Goal: Use online tool/utility: Utilize a website feature to perform a specific function

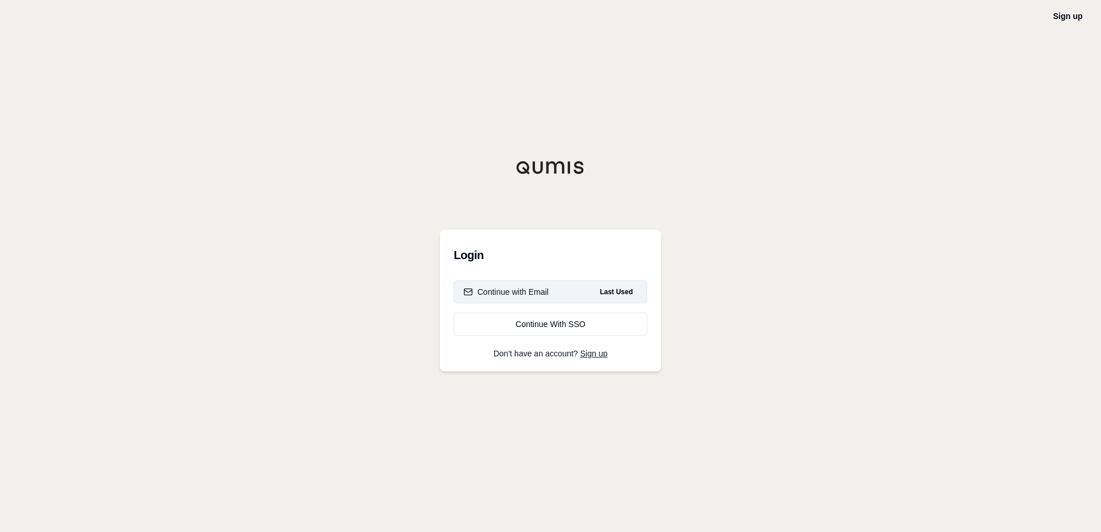
click at [543, 290] on div "Continue with Email" at bounding box center [506, 292] width 85 height 12
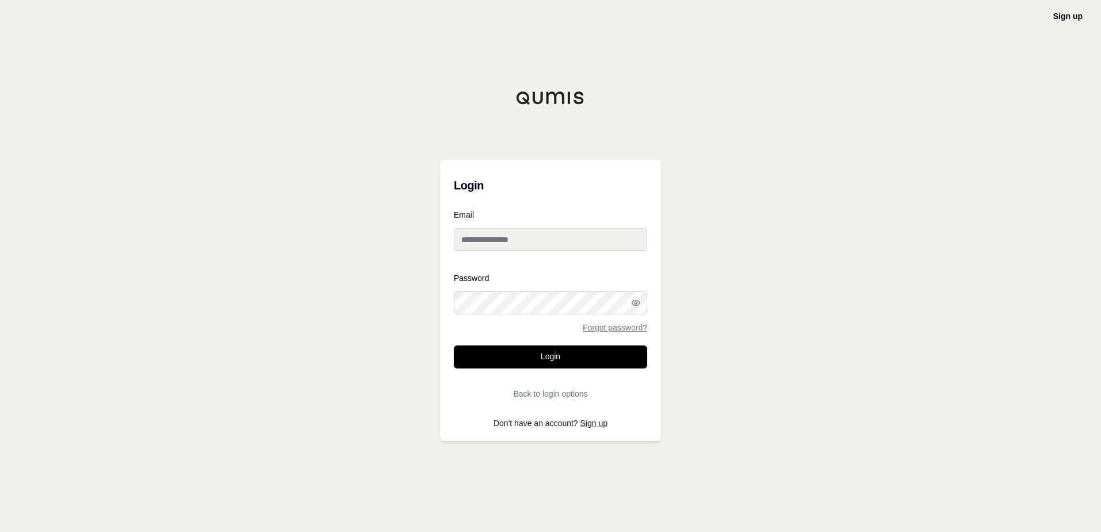
click at [529, 236] on input "Email" at bounding box center [550, 239] width 193 height 23
type input "**********"
click at [579, 359] on button "Login" at bounding box center [550, 357] width 193 height 23
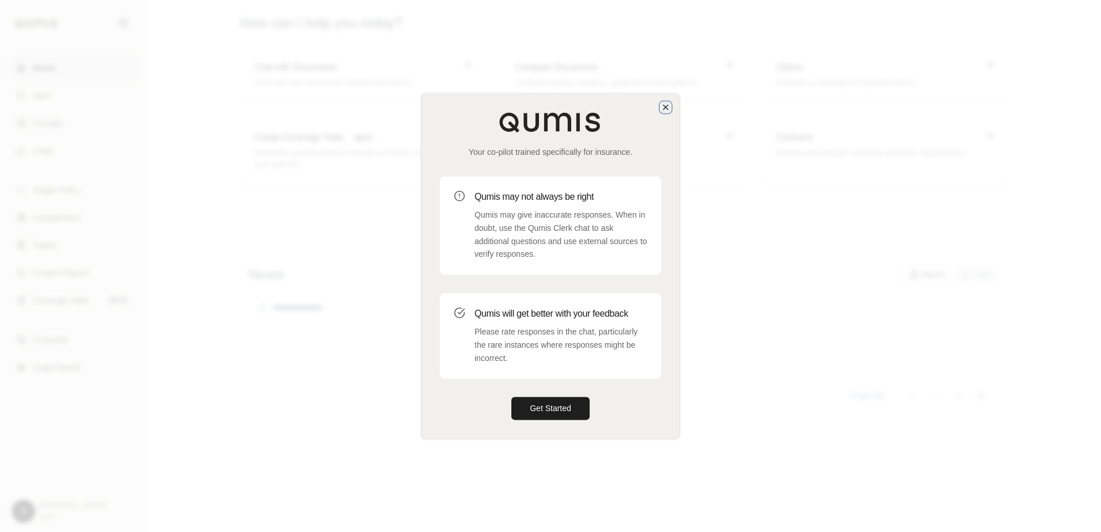
click at [666, 106] on icon "button" at bounding box center [665, 107] width 9 height 9
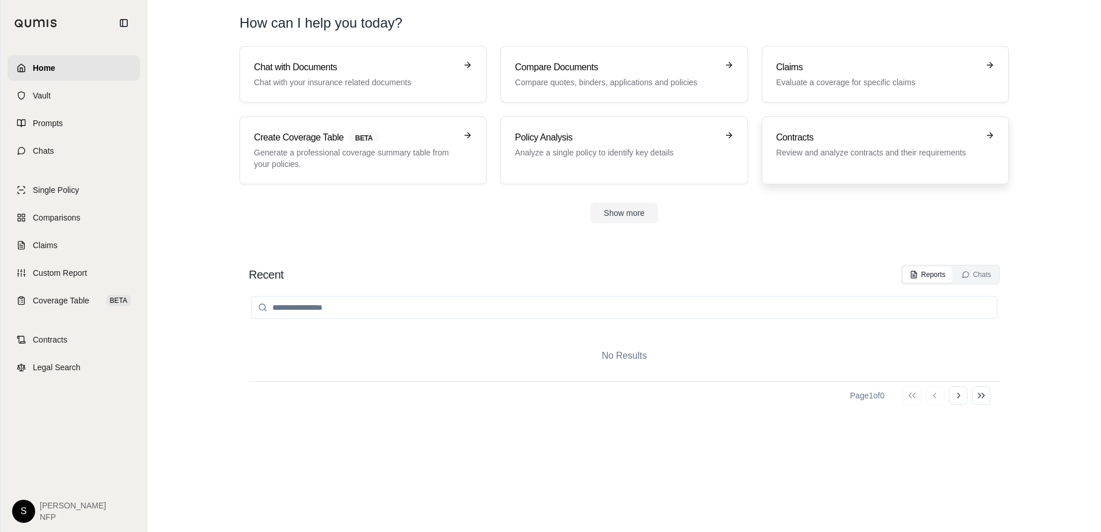
click at [926, 145] on div "Contracts Review and analyze contracts and their requirements" at bounding box center [877, 145] width 202 height 28
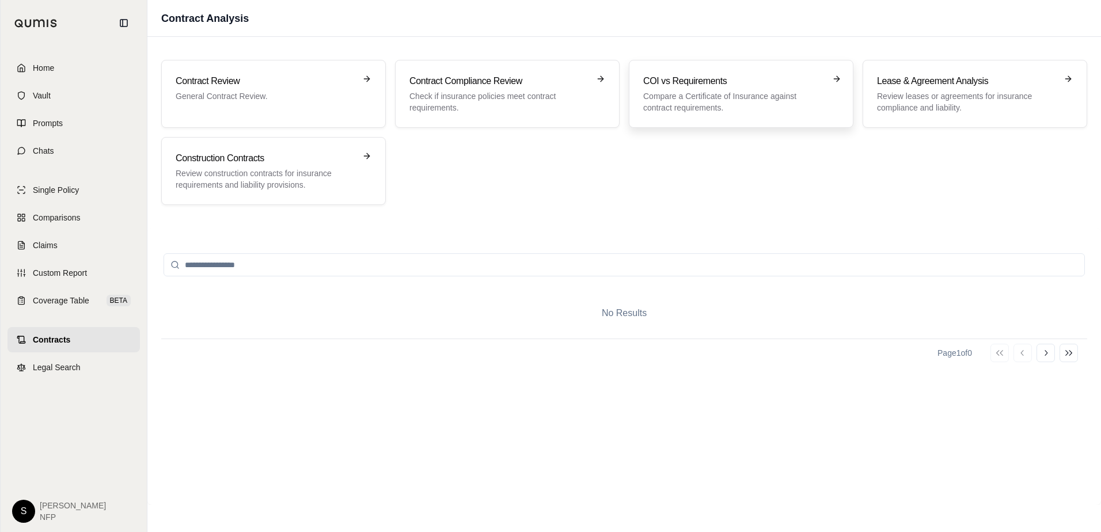
click at [690, 85] on h3 "COI vs Requirements" at bounding box center [733, 81] width 180 height 14
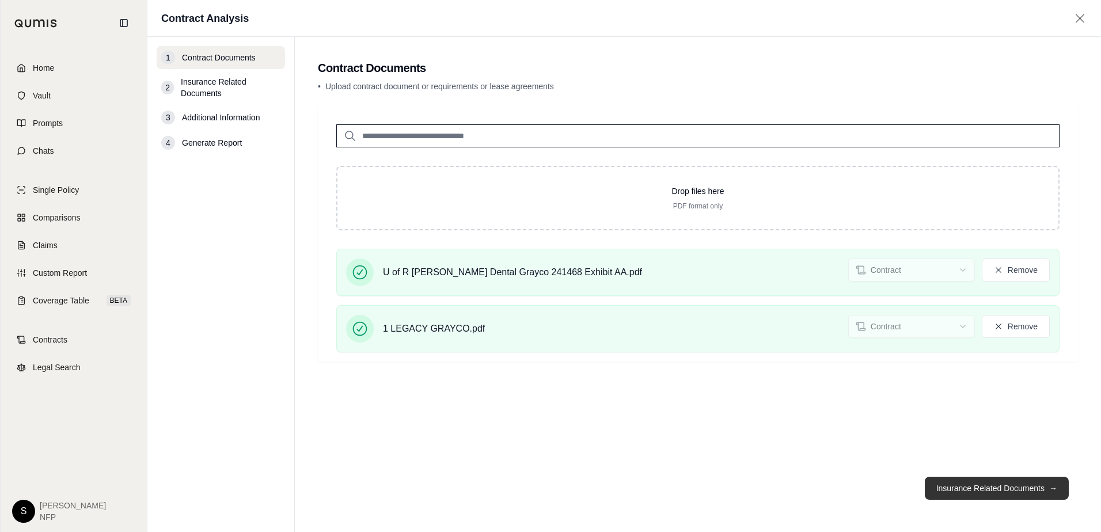
click at [1011, 486] on button "Insurance Related Documents →" at bounding box center [997, 488] width 144 height 23
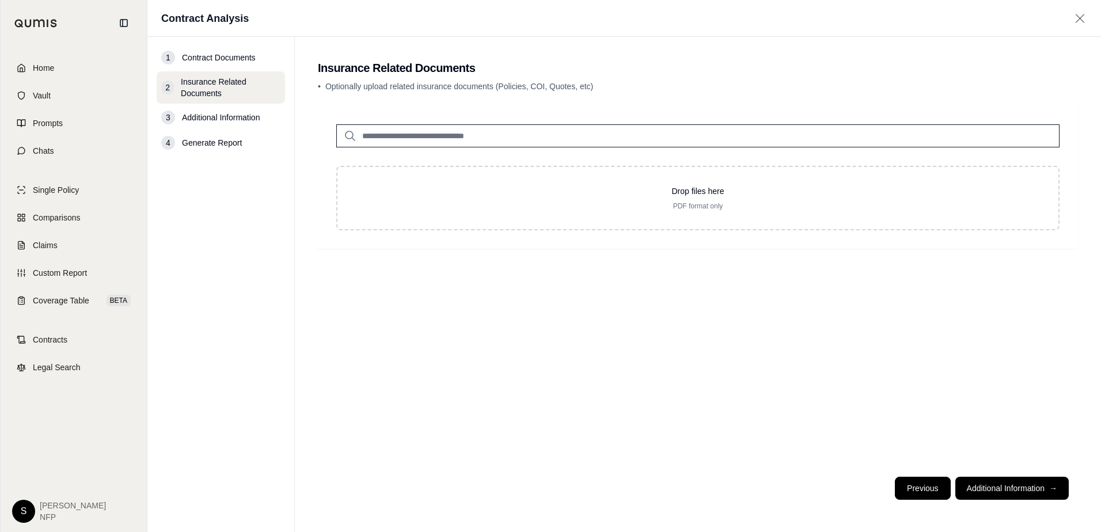
click at [926, 484] on button "Previous" at bounding box center [922, 488] width 55 height 23
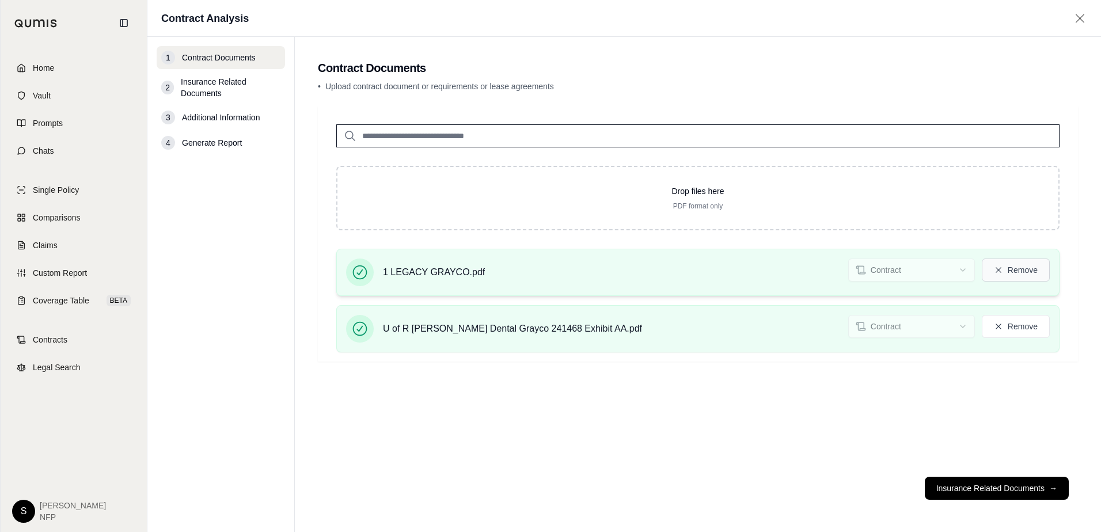
click at [1016, 266] on button "Remove" at bounding box center [1016, 270] width 68 height 23
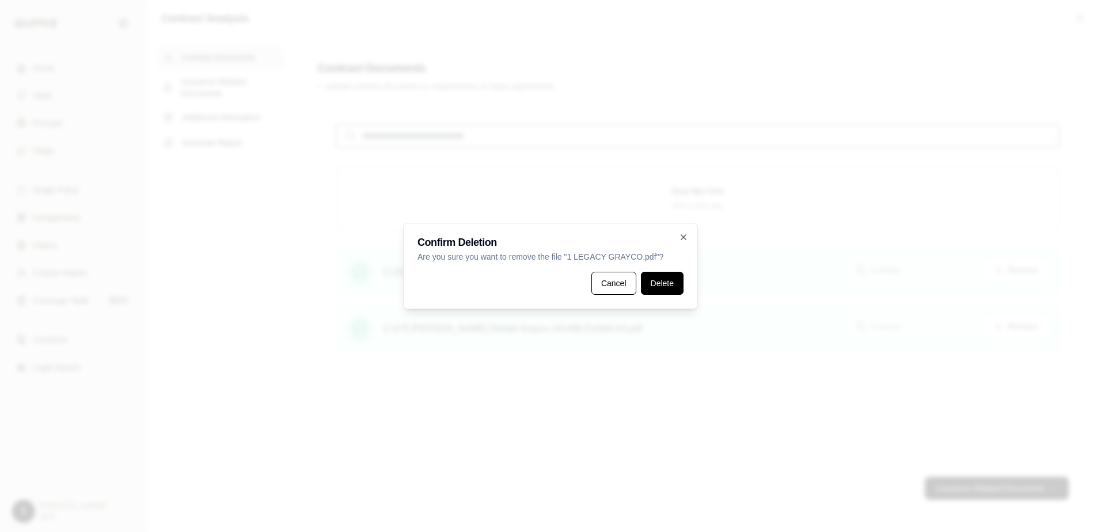
click at [670, 278] on button "Delete" at bounding box center [662, 283] width 43 height 23
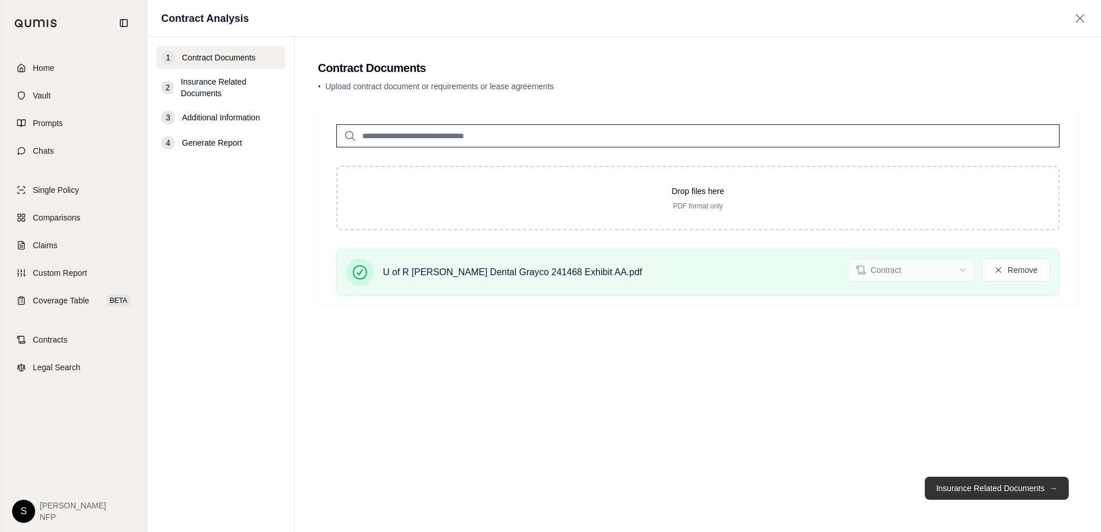
click at [992, 483] on button "Insurance Related Documents →" at bounding box center [997, 488] width 144 height 23
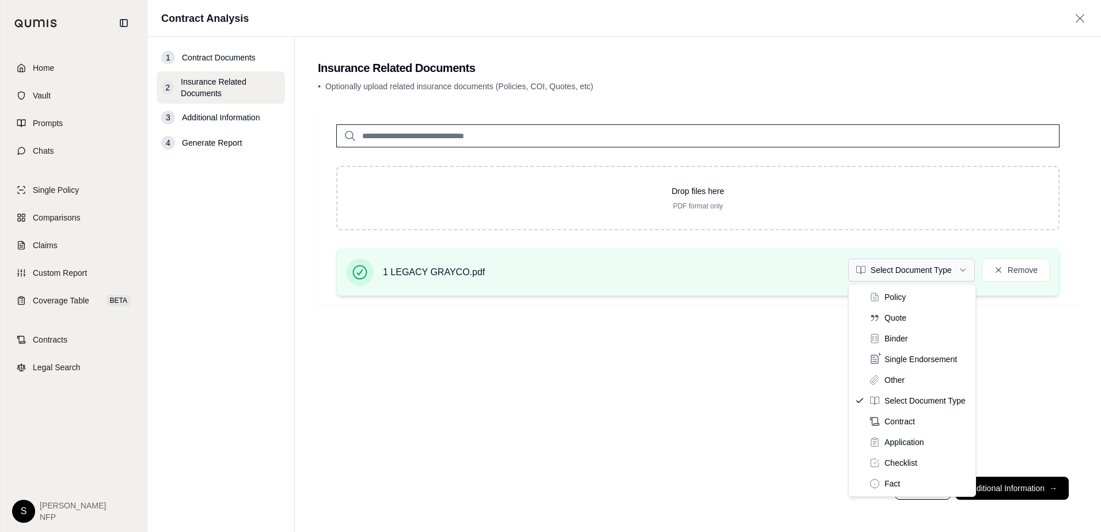
click at [955, 268] on html "Home Vault Prompts Chats Single Policy Comparisons Claims Custom Report Coverag…" at bounding box center [550, 266] width 1101 height 532
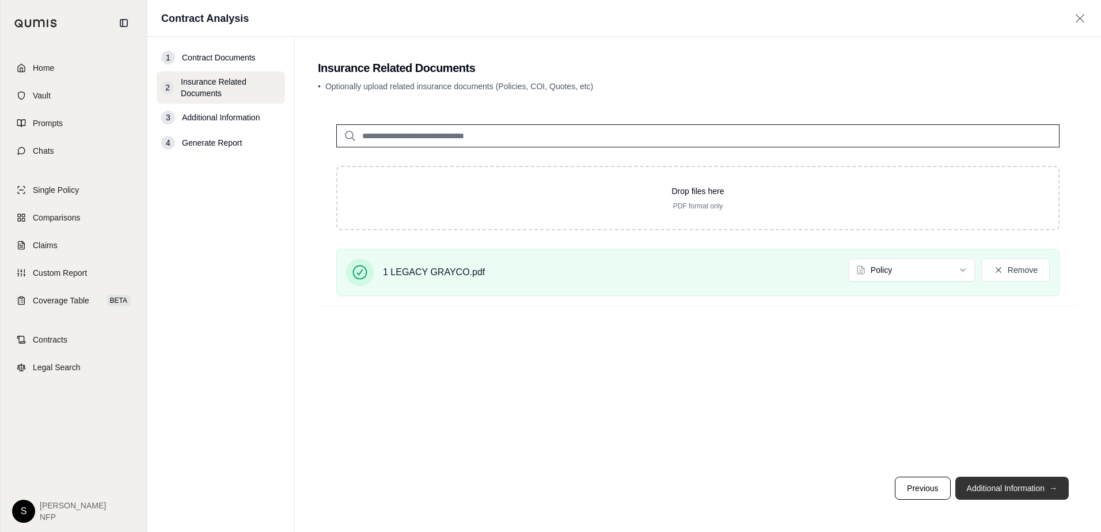
click at [1029, 487] on button "Additional Information →" at bounding box center [1011, 488] width 113 height 23
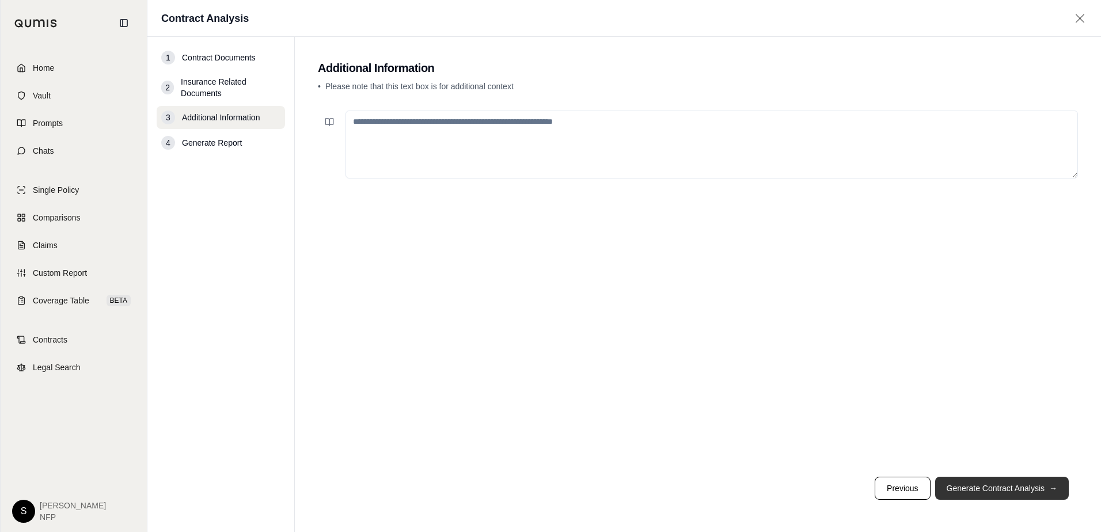
click at [1027, 486] on button "Generate Contract Analysis →" at bounding box center [1002, 488] width 134 height 23
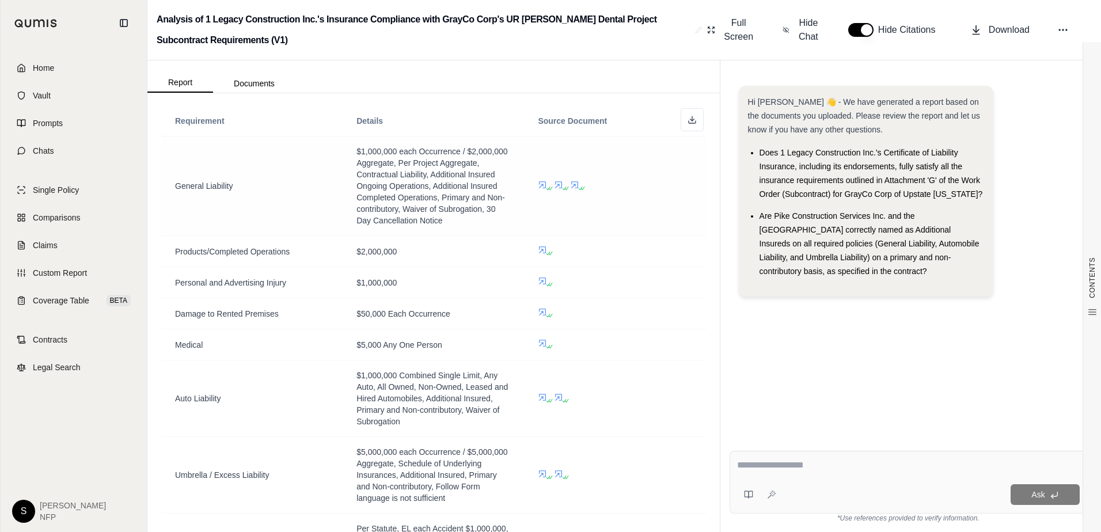
scroll to position [346, 0]
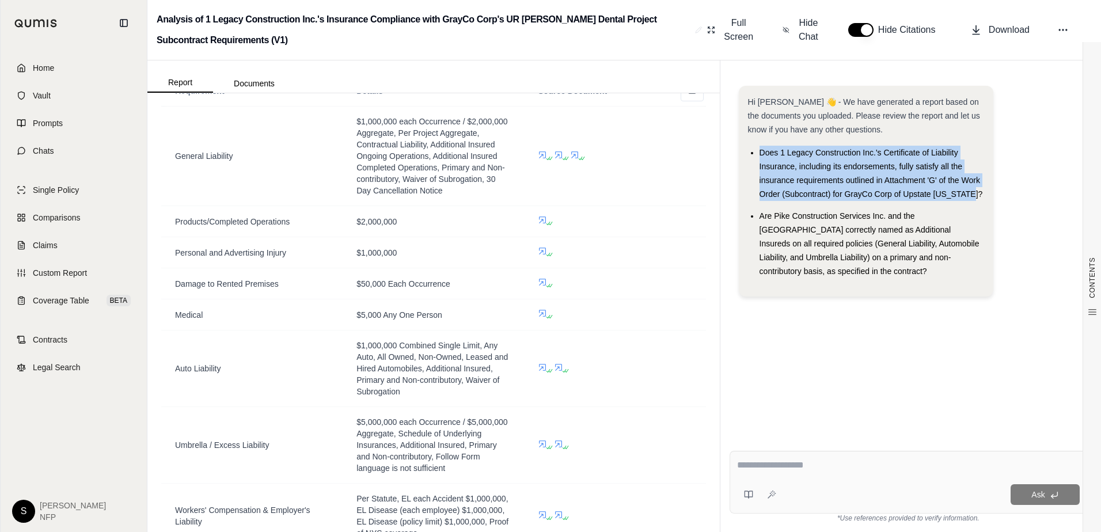
drag, startPoint x: 761, startPoint y: 154, endPoint x: 972, endPoint y: 195, distance: 215.3
click at [972, 195] on li "Does 1 Legacy Construction Inc.'s Certificate of Liability Insurance, including…" at bounding box center [872, 173] width 225 height 55
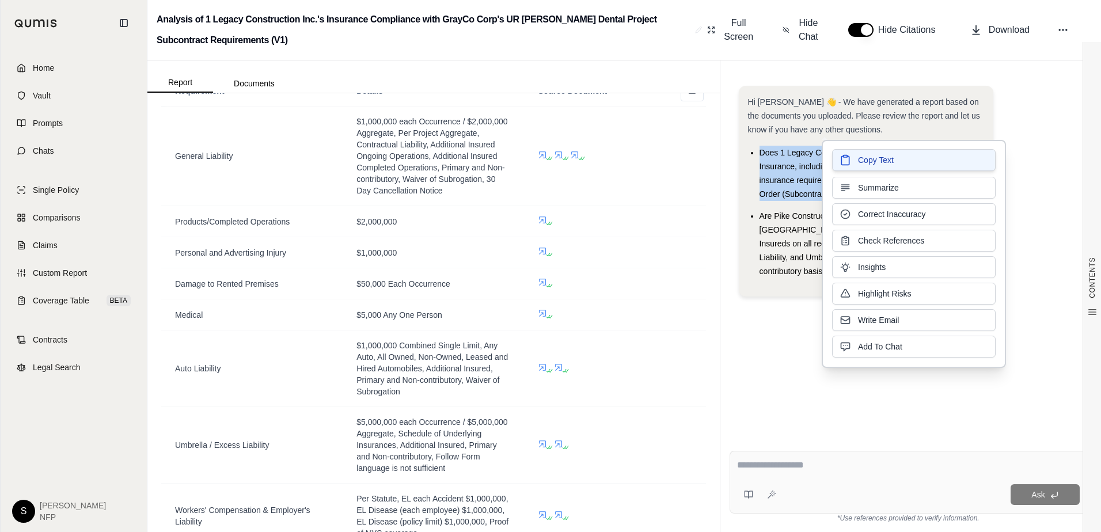
click at [870, 160] on span "Copy Text" at bounding box center [876, 160] width 36 height 12
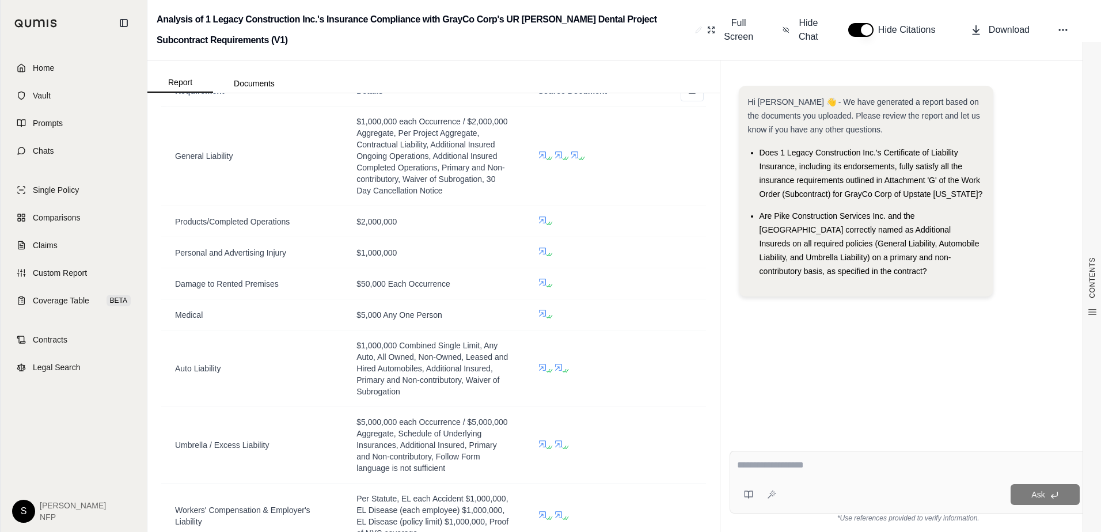
click at [826, 469] on textarea at bounding box center [908, 465] width 343 height 14
paste textarea "**********"
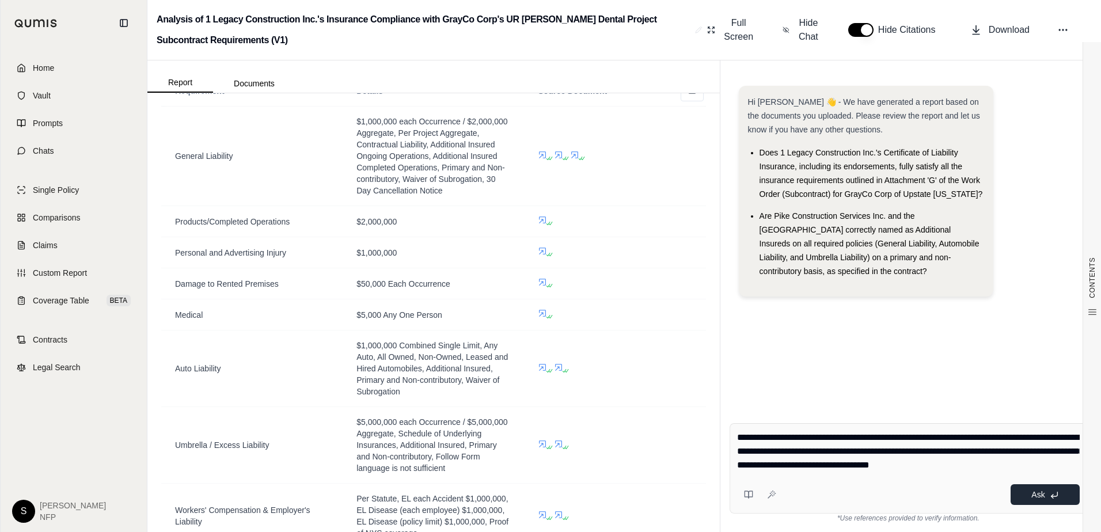
type textarea "**********"
click at [1049, 489] on button "Ask" at bounding box center [1045, 494] width 69 height 21
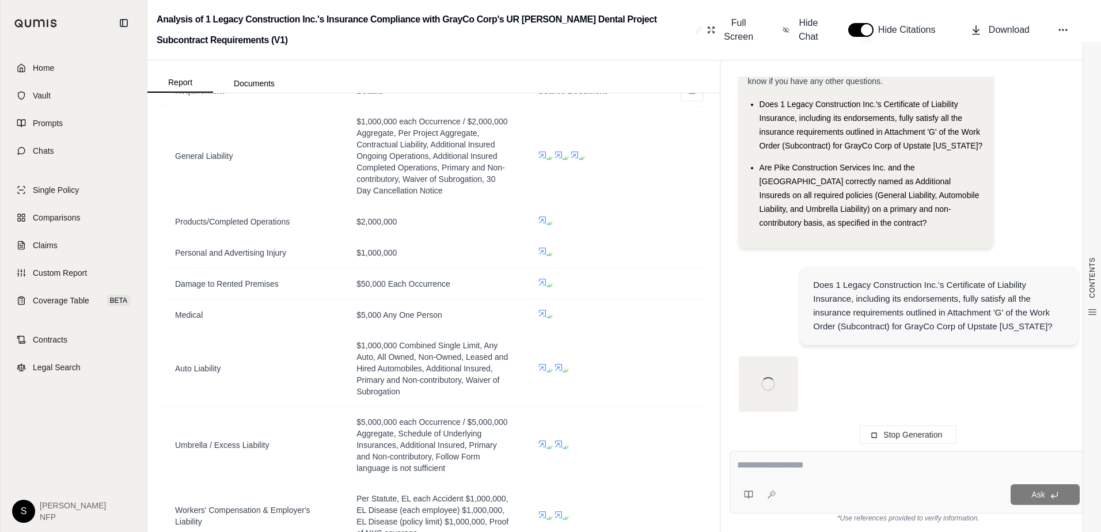
scroll to position [48, 0]
drag, startPoint x: 760, startPoint y: 168, endPoint x: 853, endPoint y: 221, distance: 107.8
click at [853, 221] on li "Are Pike Construction Services Inc. and the [GEOGRAPHIC_DATA] correctly named a…" at bounding box center [872, 195] width 225 height 69
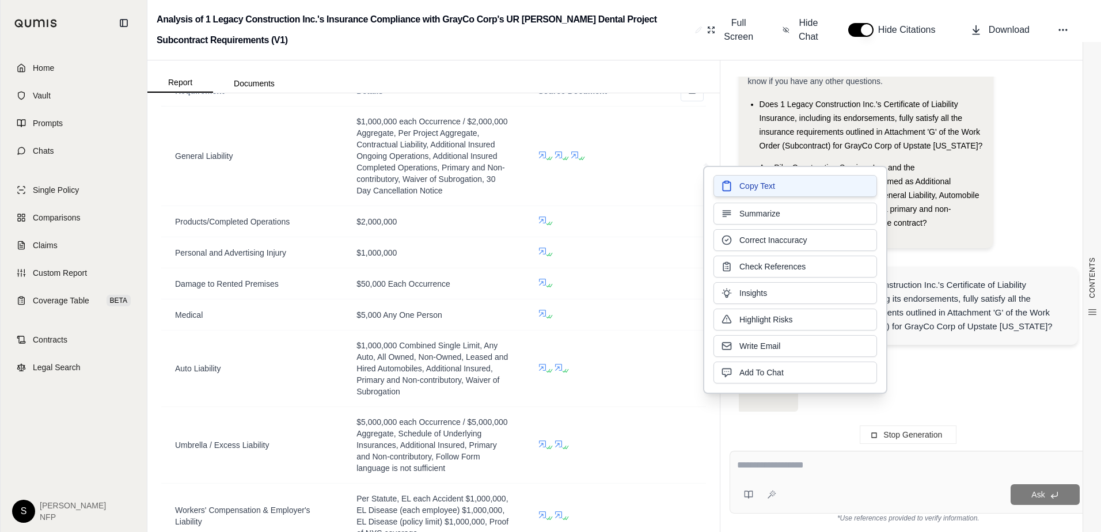
drag, startPoint x: 853, startPoint y: 221, endPoint x: 785, endPoint y: 186, distance: 76.7
click at [785, 186] on button "Copy Text" at bounding box center [796, 186] width 164 height 22
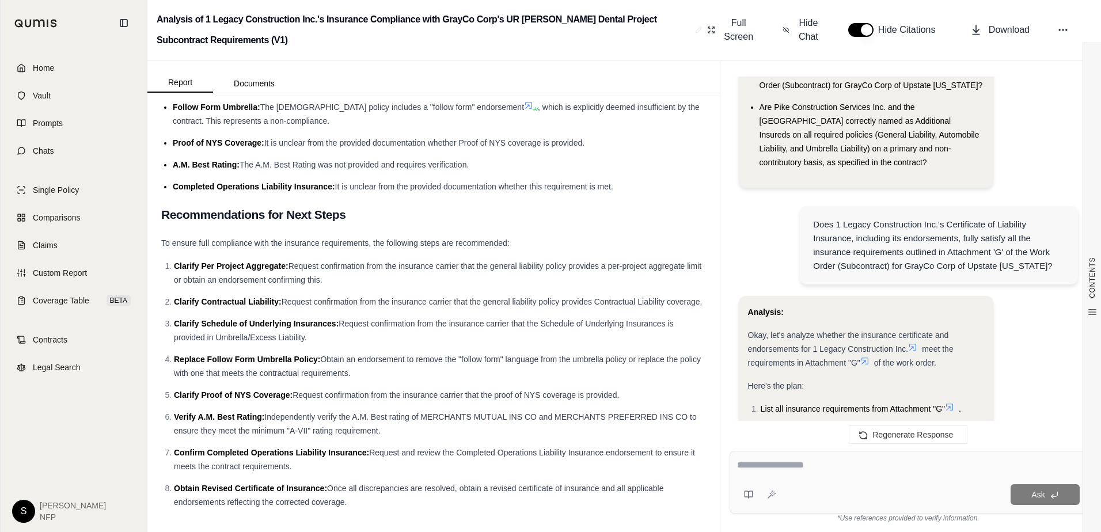
scroll to position [71, 0]
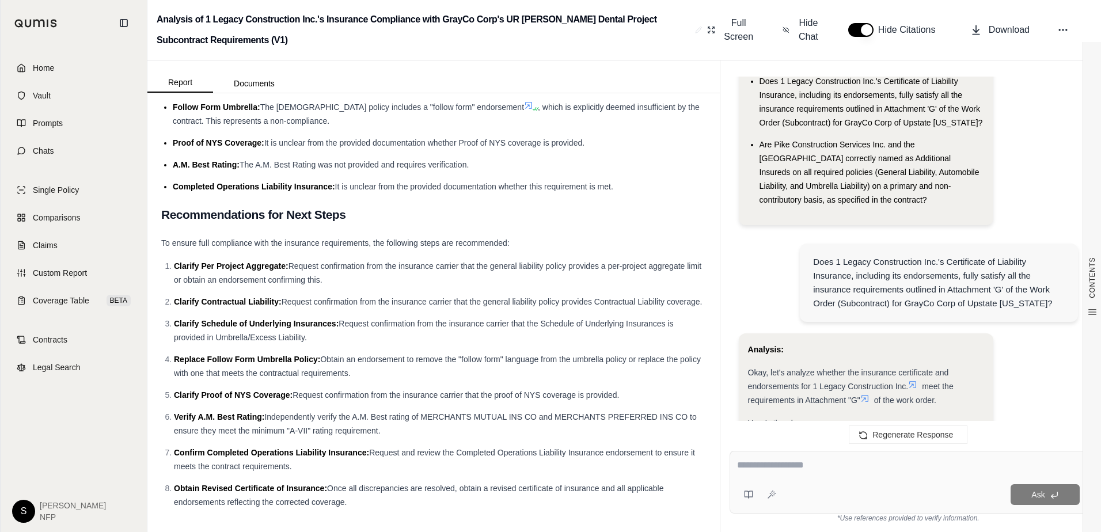
drag, startPoint x: 860, startPoint y: 203, endPoint x: 758, endPoint y: 143, distance: 118.4
click at [758, 143] on ul "Does 1 Legacy Construction Inc.'s Certificate of Liability Insurance, including…" at bounding box center [866, 140] width 236 height 132
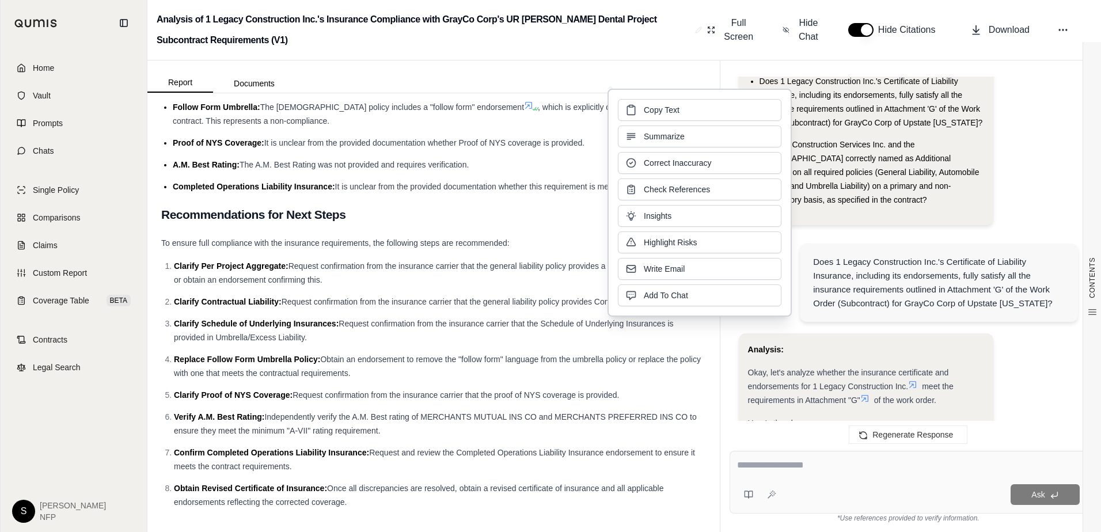
drag, startPoint x: 758, startPoint y: 143, endPoint x: 860, endPoint y: 155, distance: 102.6
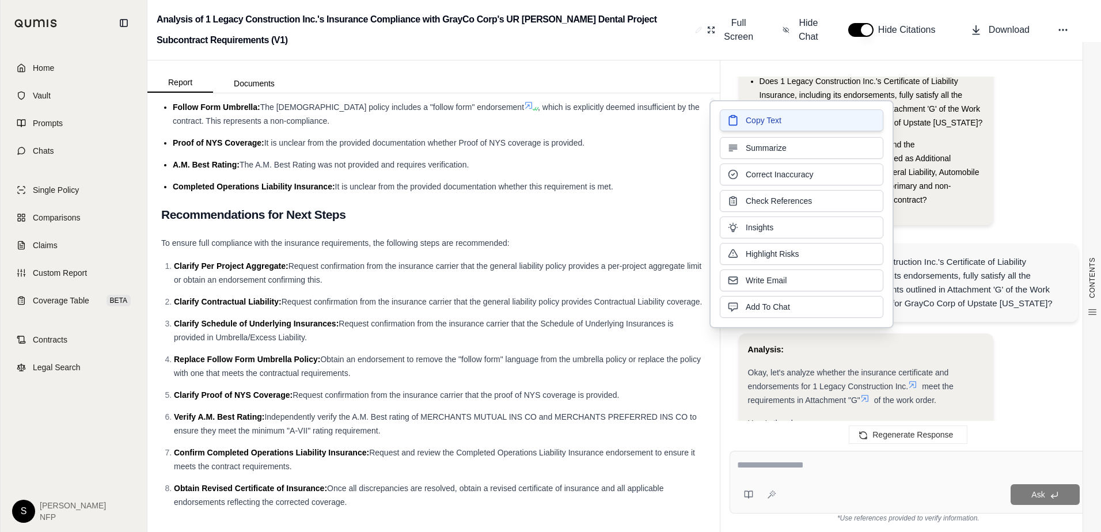
drag, startPoint x: 860, startPoint y: 155, endPoint x: 785, endPoint y: 120, distance: 82.2
click at [785, 120] on button "Copy Text" at bounding box center [802, 120] width 164 height 22
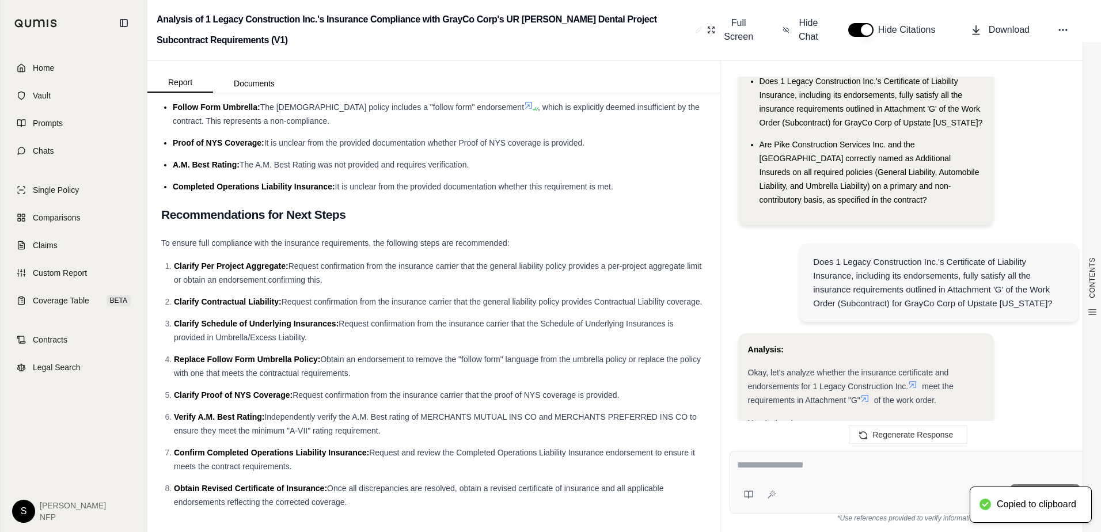
click at [848, 473] on div at bounding box center [908, 467] width 343 height 18
click at [783, 467] on textarea at bounding box center [908, 465] width 343 height 14
paste textarea "**********"
type textarea "**********"
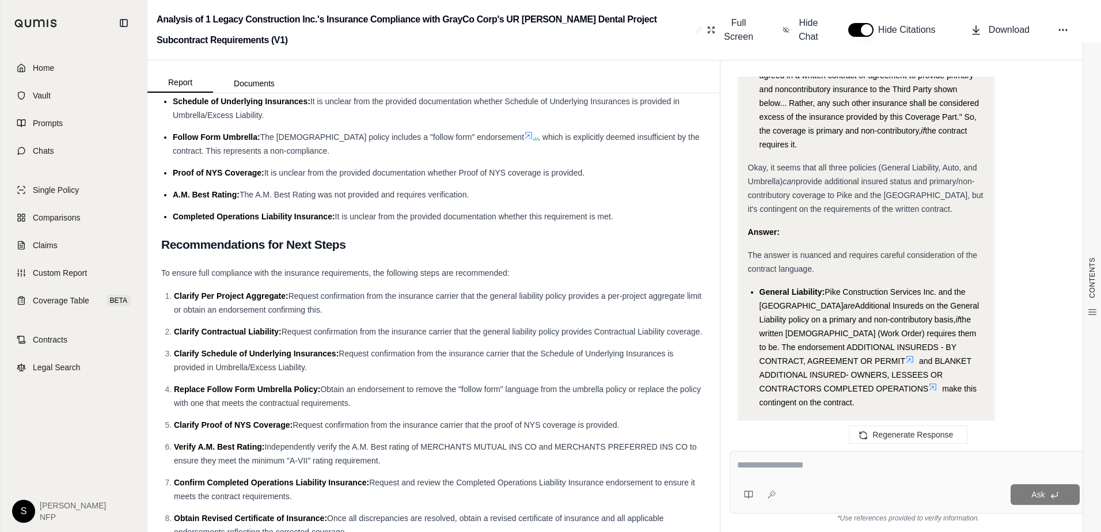
scroll to position [6301, 0]
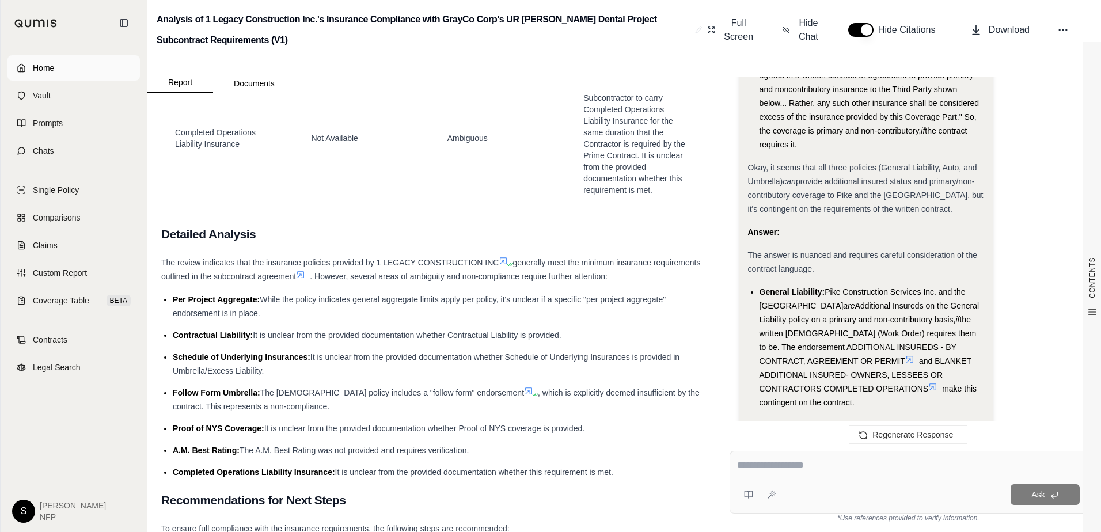
click at [55, 63] on link "Home" at bounding box center [73, 67] width 132 height 25
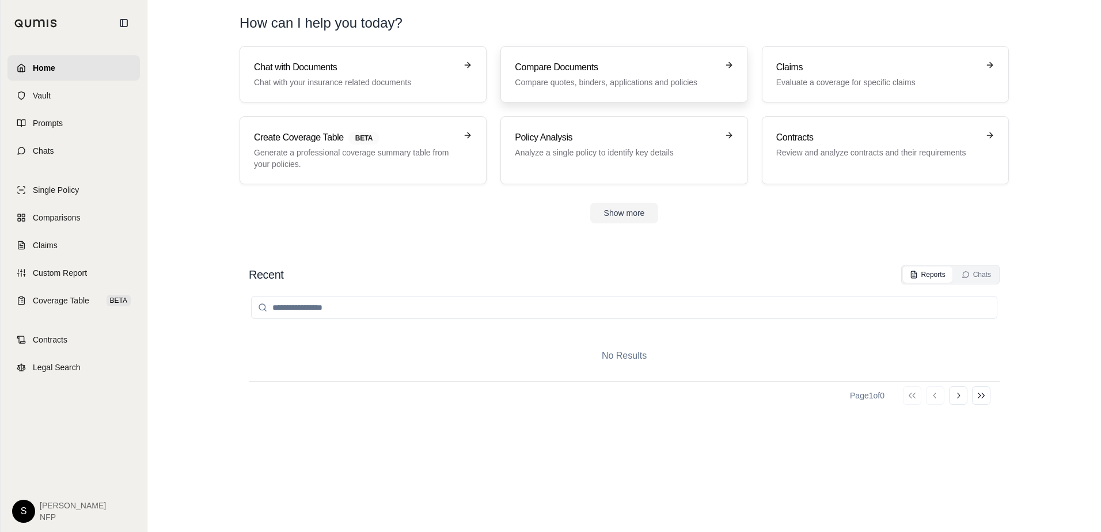
click at [662, 74] on h3 "Compare Documents" at bounding box center [616, 67] width 202 height 14
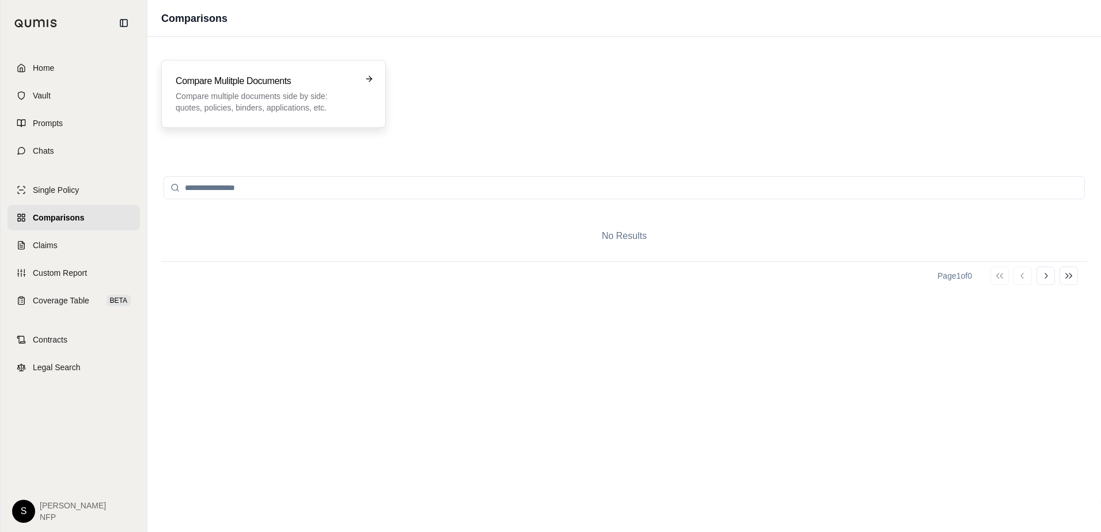
click at [317, 99] on p "Compare multiple documents side by side: quotes, policies, binders, application…" at bounding box center [266, 101] width 180 height 23
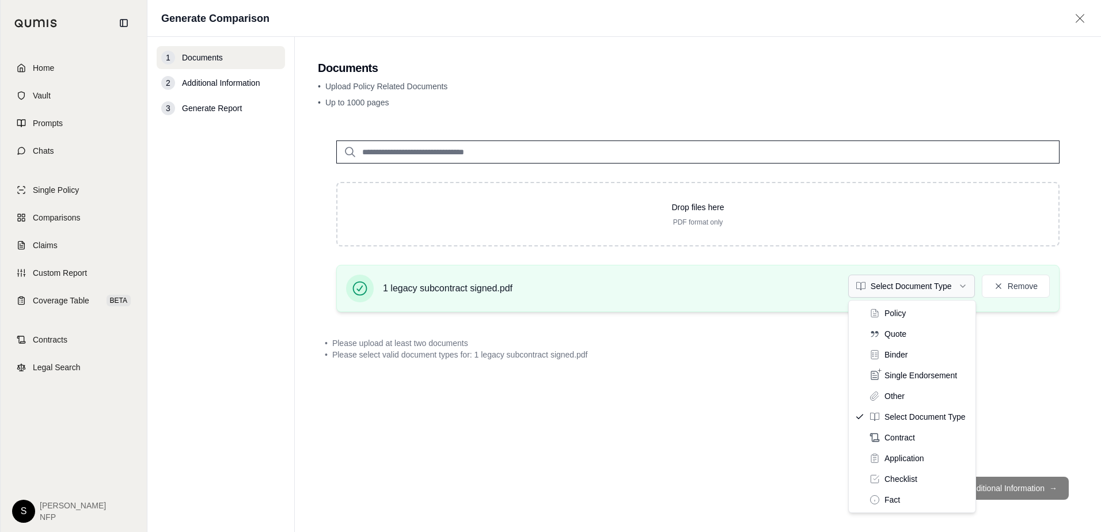
click at [961, 283] on html "Home Vault Prompts Chats Single Policy Comparisons Claims Custom Report Coverag…" at bounding box center [550, 266] width 1101 height 532
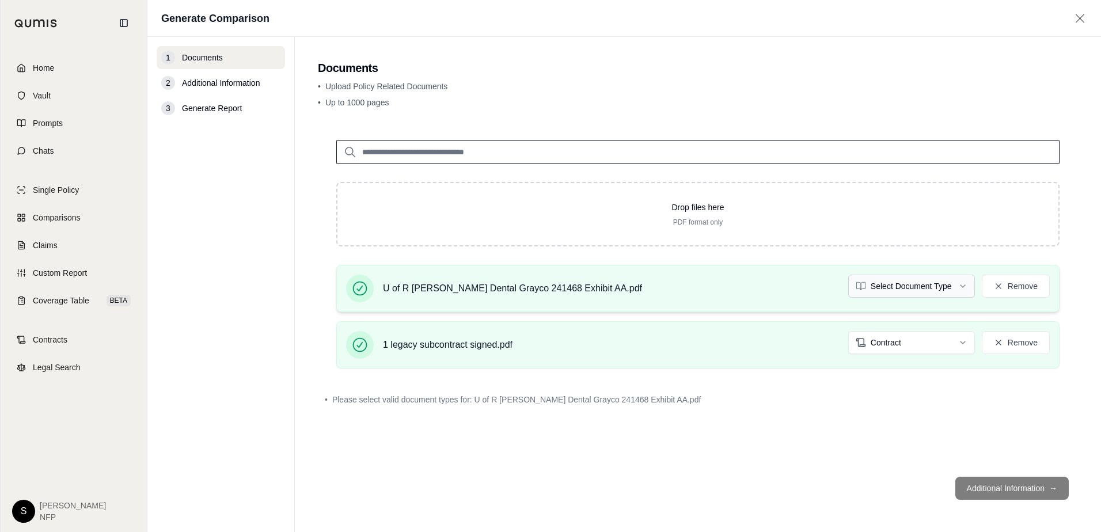
click at [952, 285] on html "Home Vault Prompts Chats Single Policy Comparisons Claims Custom Report Coverag…" at bounding box center [550, 266] width 1101 height 532
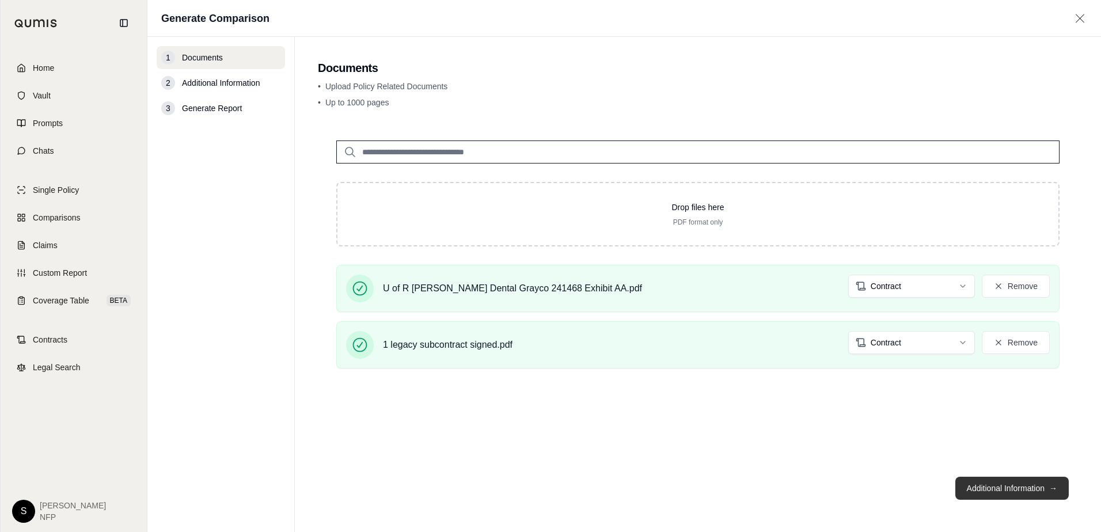
click at [1002, 488] on button "Additional Information →" at bounding box center [1011, 488] width 113 height 23
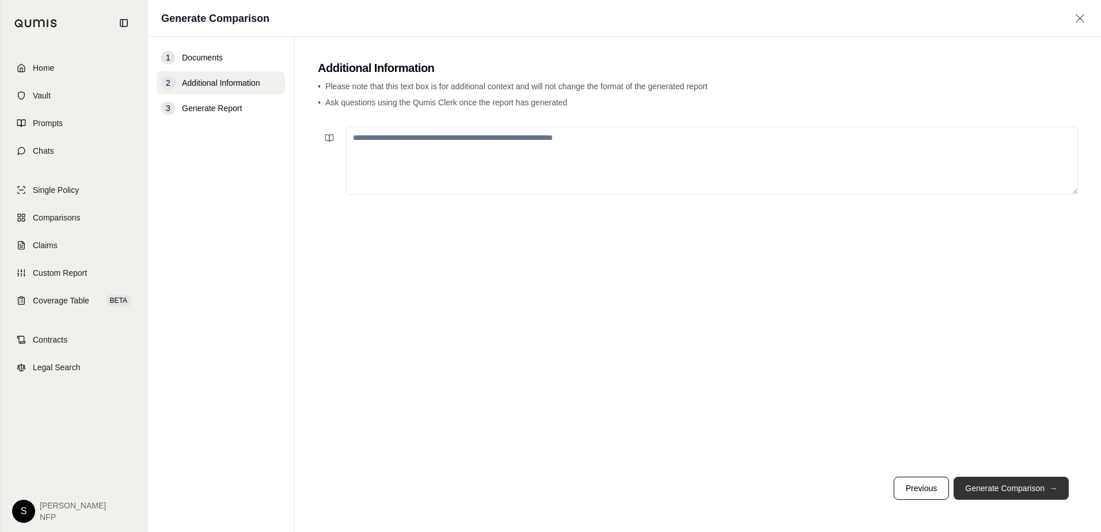
click at [1010, 485] on button "Generate Comparison →" at bounding box center [1011, 488] width 115 height 23
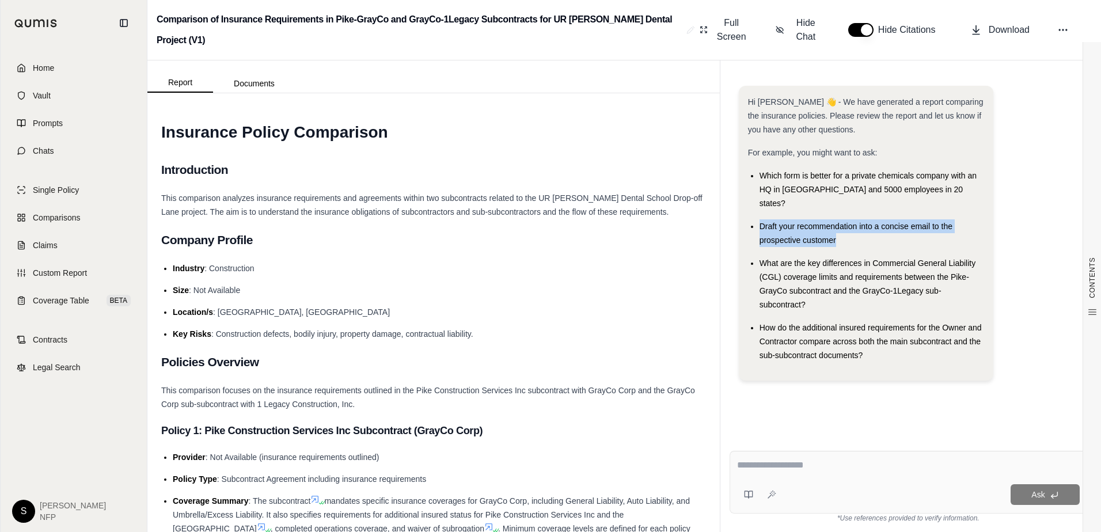
drag, startPoint x: 852, startPoint y: 227, endPoint x: 760, endPoint y: 212, distance: 93.3
click at [760, 219] on div "Draft your recommendation into a concise email to the prospective customer" at bounding box center [872, 233] width 225 height 28
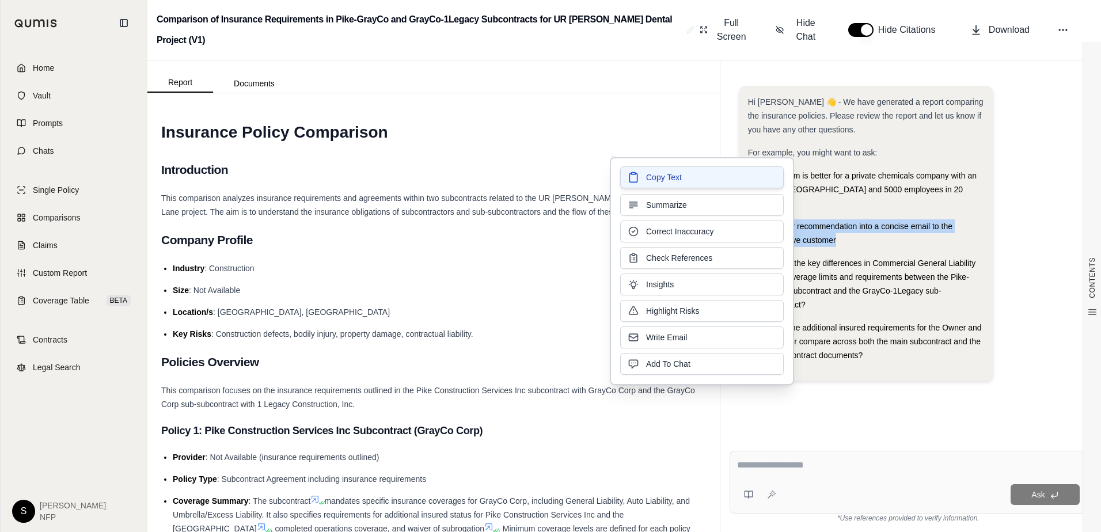
drag, startPoint x: 760, startPoint y: 212, endPoint x: 708, endPoint y: 177, distance: 62.3
click at [708, 177] on button "Copy Text" at bounding box center [702, 177] width 164 height 22
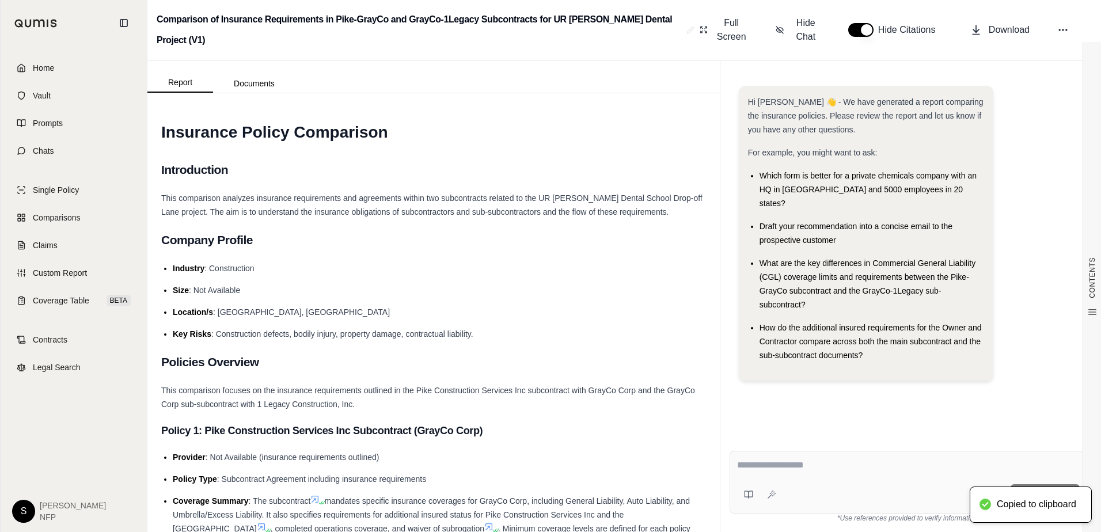
click at [860, 463] on textarea at bounding box center [908, 465] width 343 height 14
paste textarea "**********"
type textarea "**********"
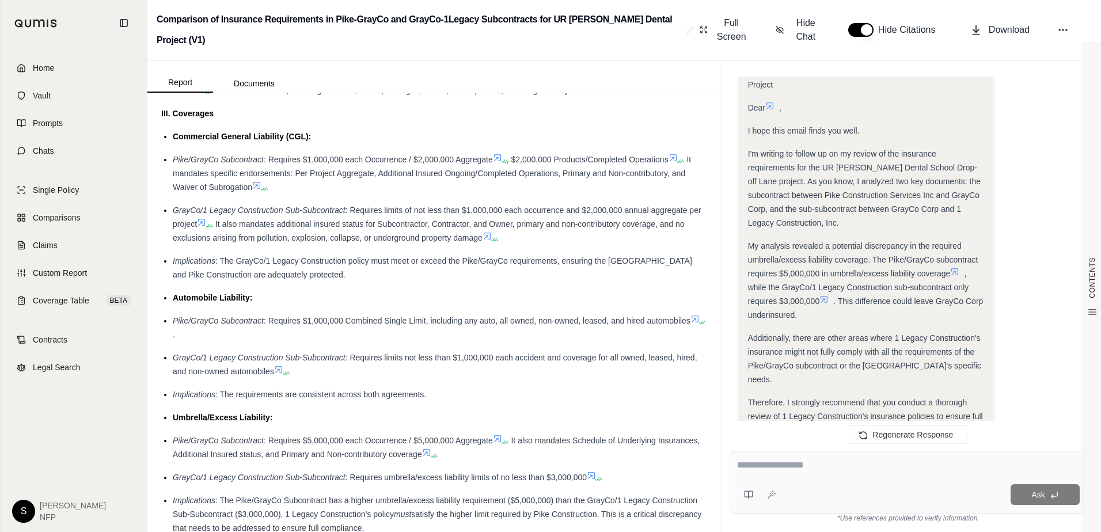
scroll to position [1267, 0]
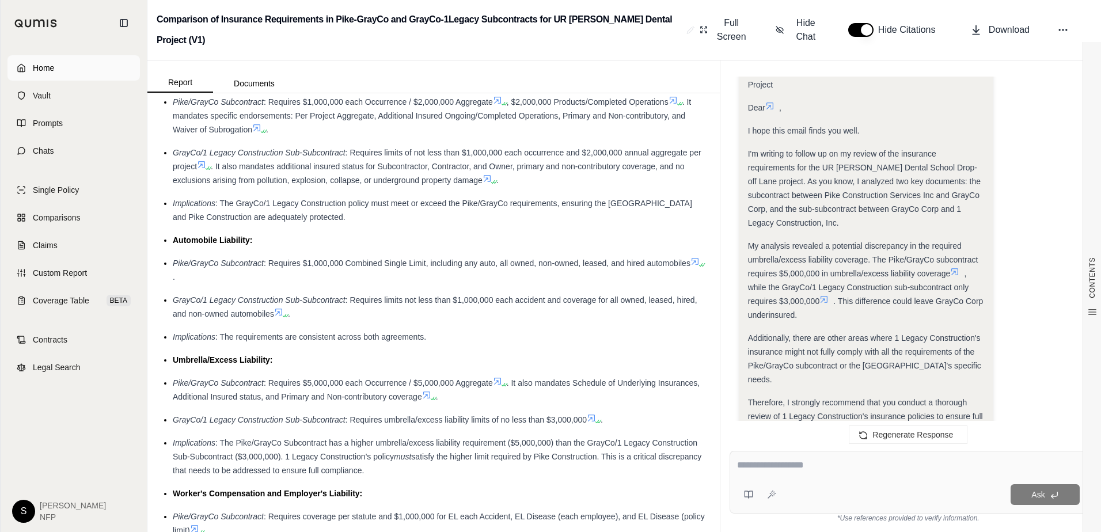
click at [51, 65] on span "Home" at bounding box center [43, 68] width 21 height 12
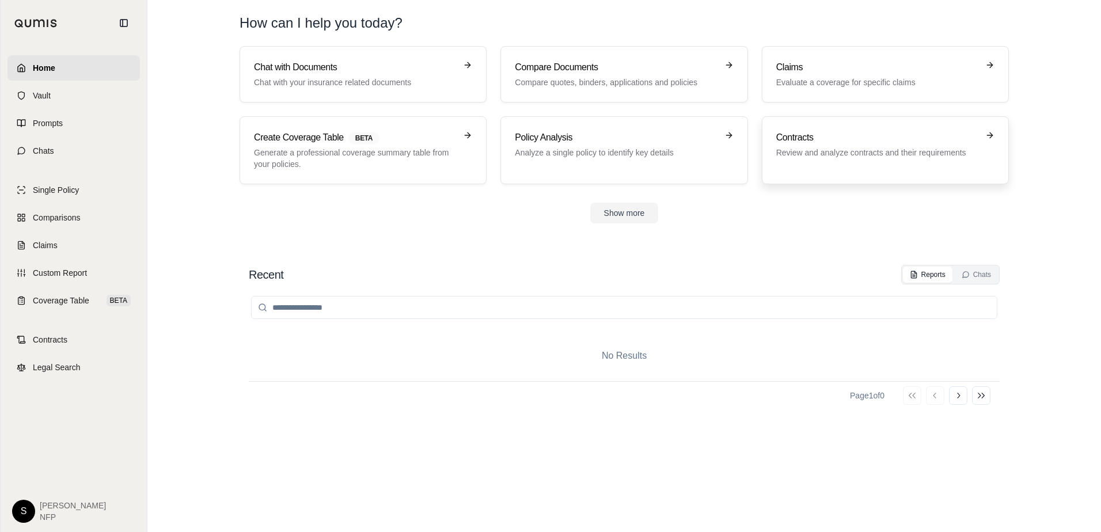
click at [844, 151] on p "Review and analyze contracts and their requirements" at bounding box center [877, 153] width 202 height 12
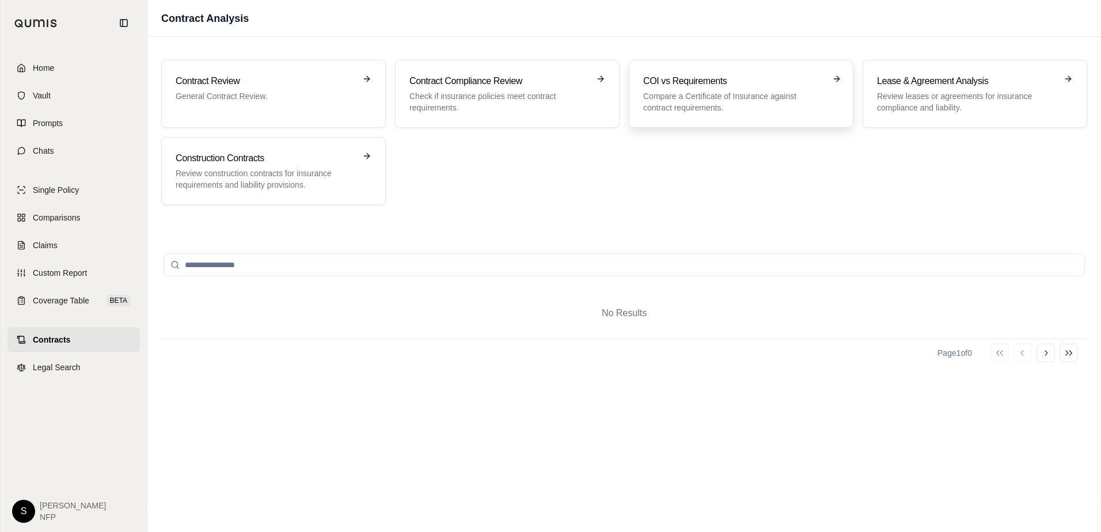
click at [749, 88] on div "COI vs Requirements Compare a Certificate of Insurance against contract require…" at bounding box center [733, 93] width 180 height 39
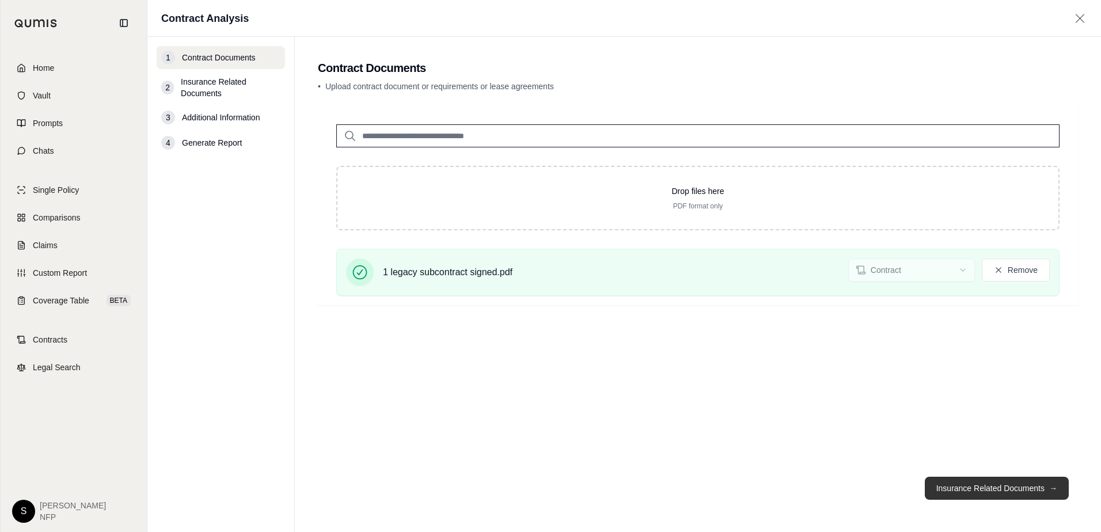
click at [1004, 487] on button "Insurance Related Documents →" at bounding box center [997, 488] width 144 height 23
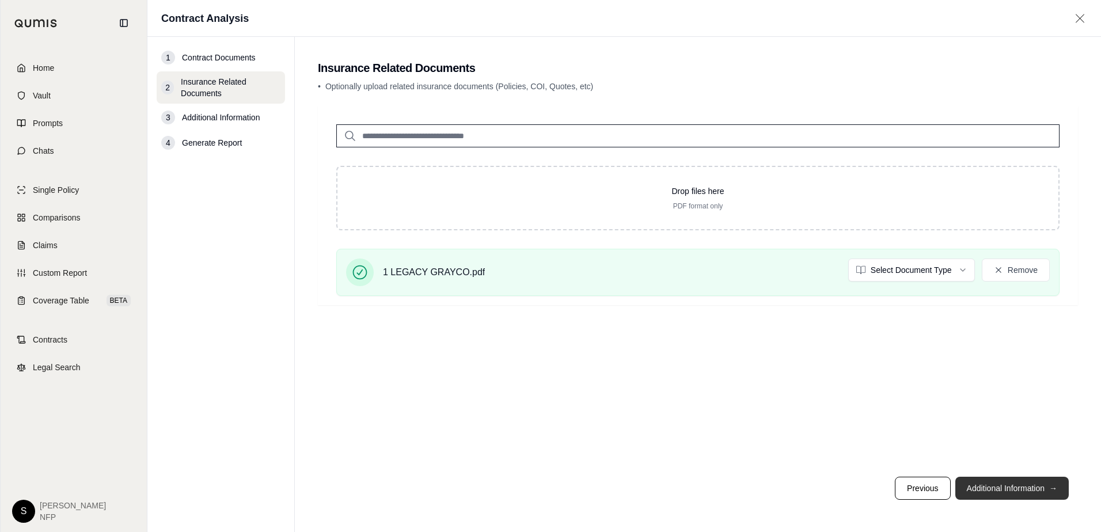
click at [997, 483] on button "Additional Information →" at bounding box center [1011, 488] width 113 height 23
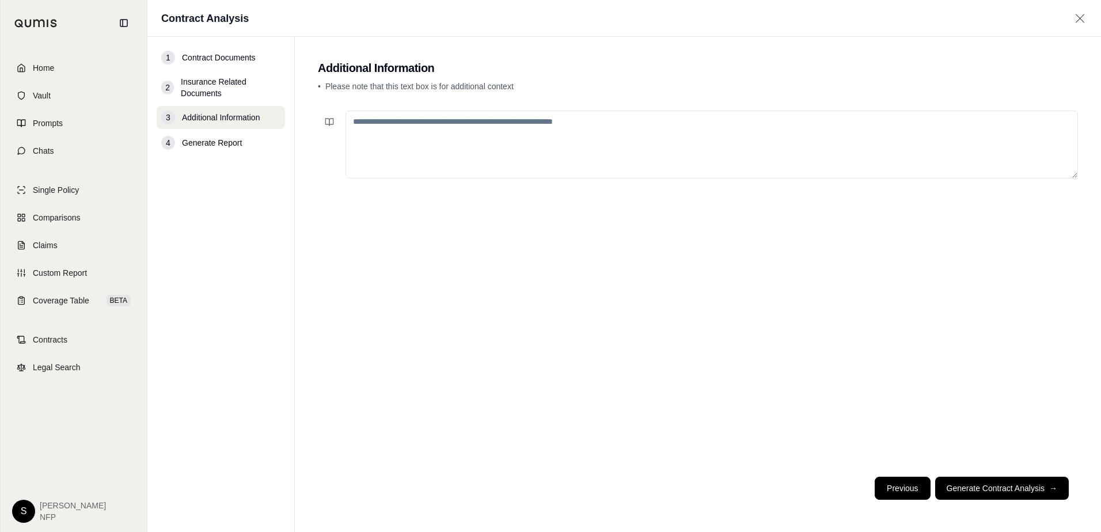
click at [909, 483] on button "Previous" at bounding box center [902, 488] width 55 height 23
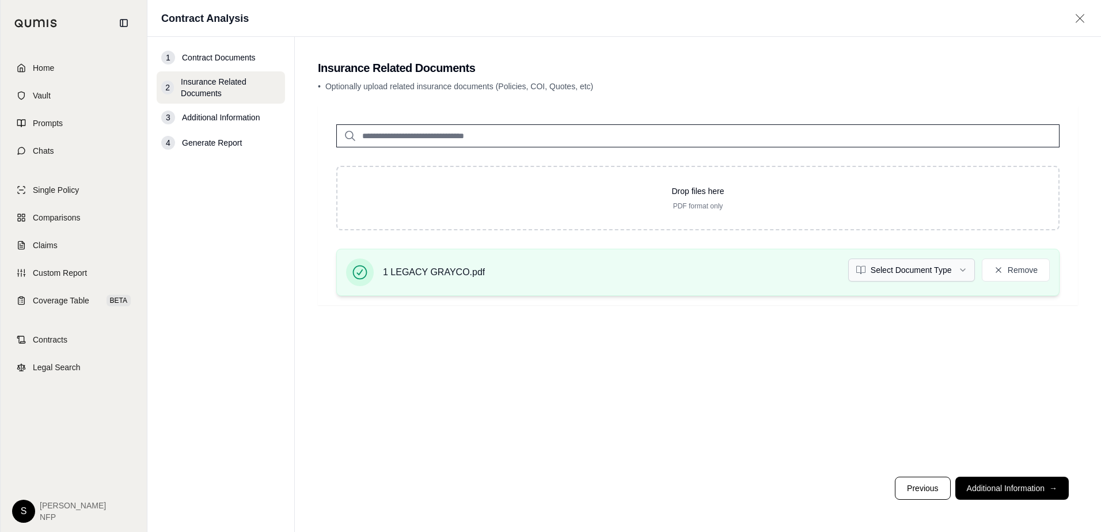
click at [947, 267] on html "Home Vault Prompts Chats Single Policy Comparisons Claims Custom Report Coverag…" at bounding box center [550, 266] width 1101 height 532
click at [1028, 484] on button "Additional Information →" at bounding box center [1011, 488] width 113 height 23
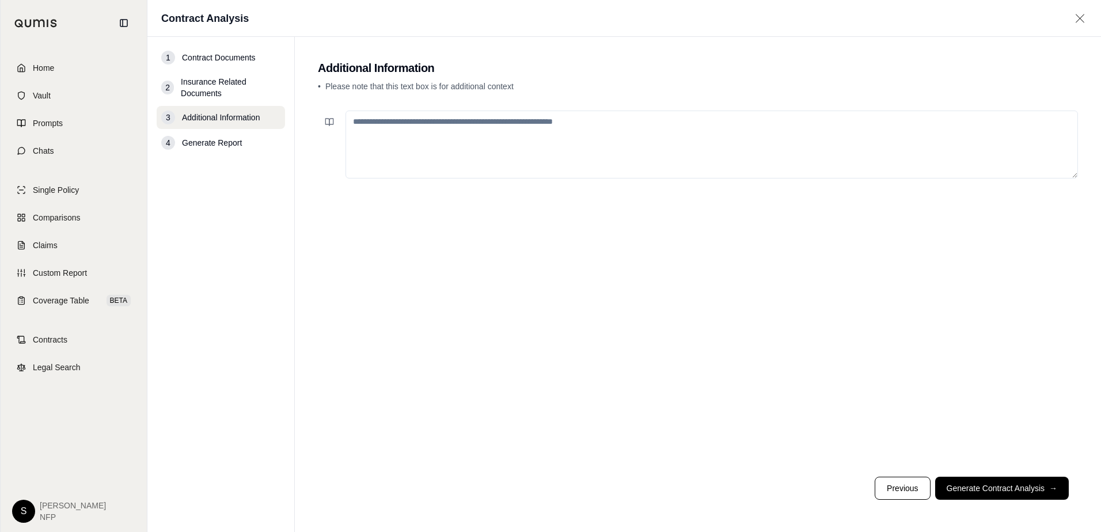
click at [1010, 483] on button "Generate Contract Analysis →" at bounding box center [1002, 488] width 134 height 23
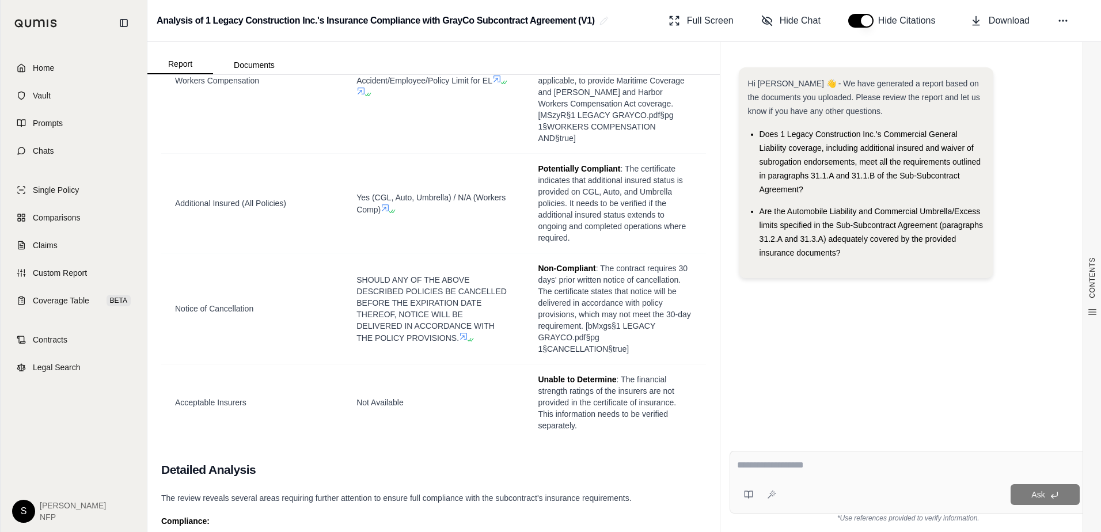
scroll to position [2361, 0]
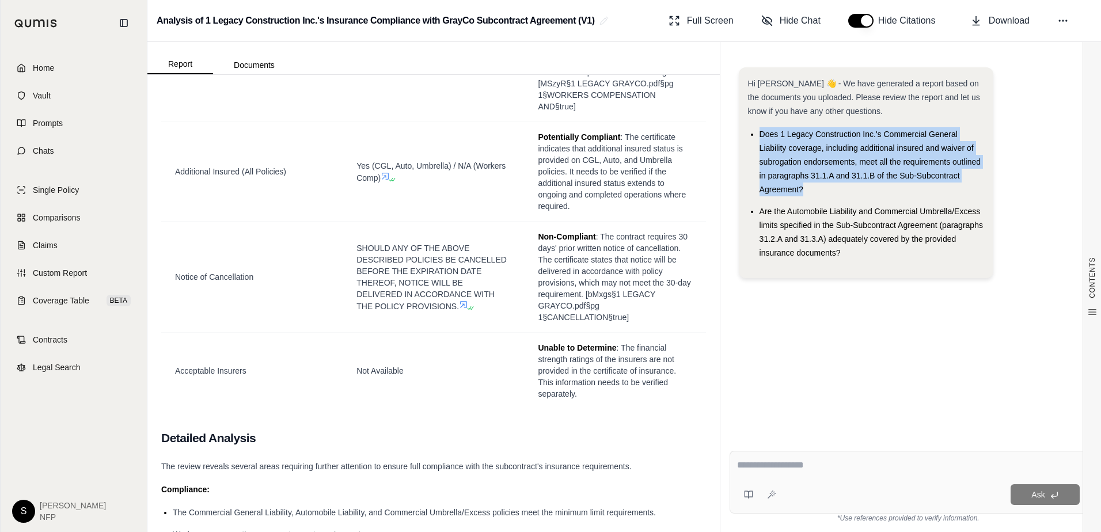
drag, startPoint x: 811, startPoint y: 190, endPoint x: 761, endPoint y: 136, distance: 73.7
click at [761, 136] on li "Does 1 Legacy Construction Inc.'s Commercial General Liability coverage, includ…" at bounding box center [872, 161] width 225 height 69
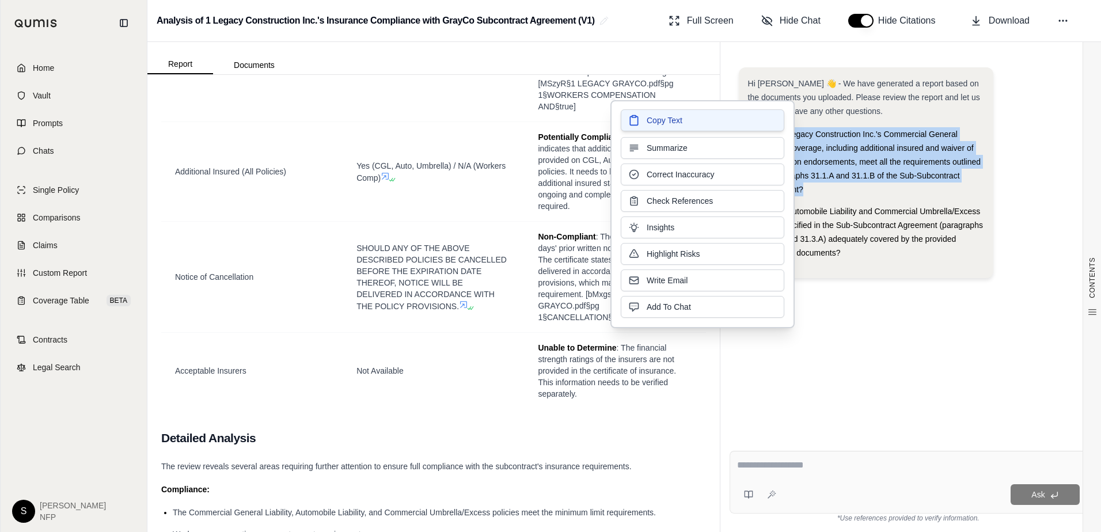
drag, startPoint x: 761, startPoint y: 136, endPoint x: 734, endPoint y: 122, distance: 30.9
click at [734, 122] on button "Copy Text" at bounding box center [703, 120] width 164 height 22
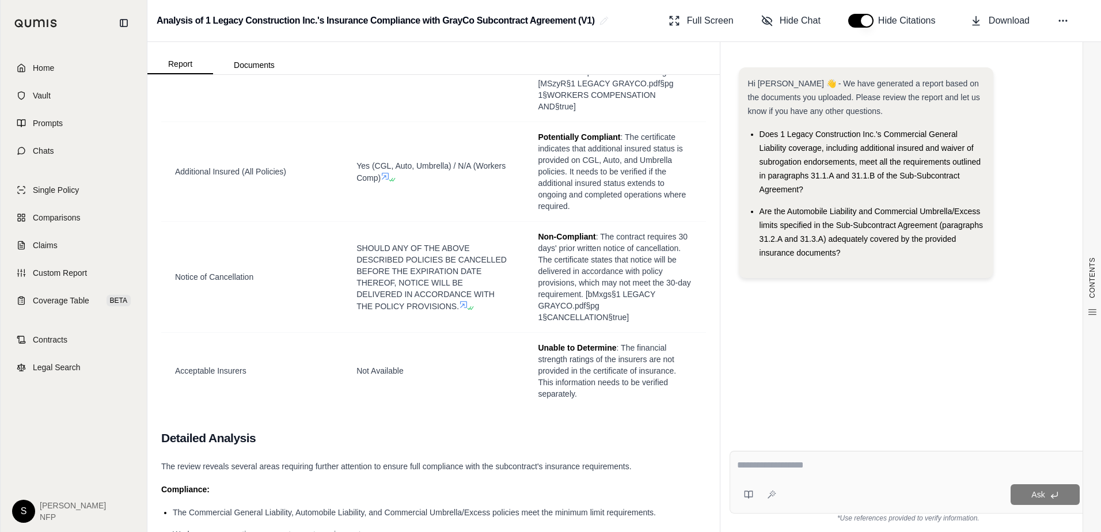
click at [798, 464] on textarea at bounding box center [908, 465] width 343 height 14
paste textarea "**********"
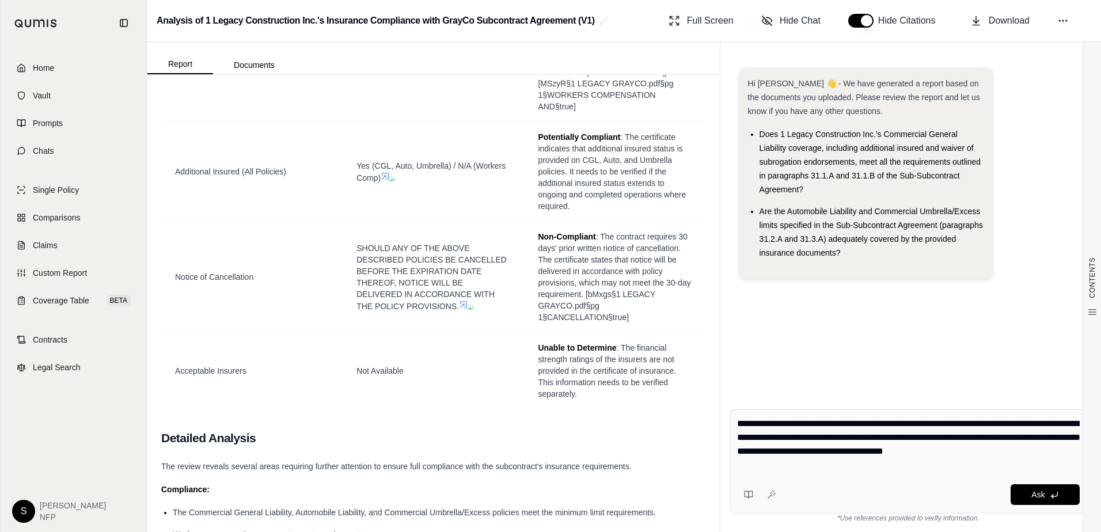
click at [879, 423] on textarea "**********" at bounding box center [908, 444] width 343 height 55
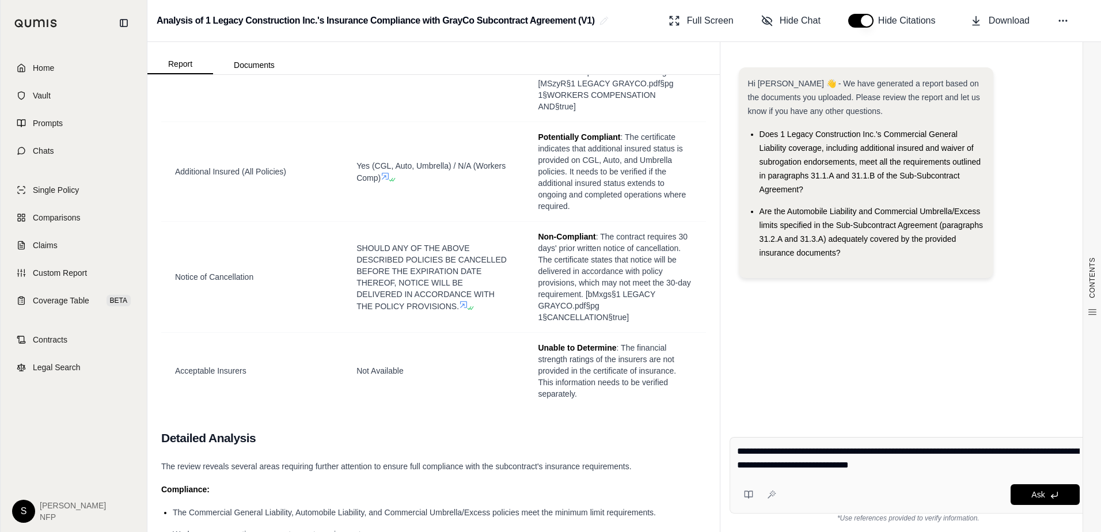
drag, startPoint x: 836, startPoint y: 466, endPoint x: 1013, endPoint y: 452, distance: 177.9
click at [1013, 452] on textarea "**********" at bounding box center [908, 459] width 343 height 28
click at [875, 471] on textarea "**********" at bounding box center [908, 459] width 343 height 28
type textarea "**********"
click at [1037, 490] on span "Ask" at bounding box center [1037, 494] width 13 height 9
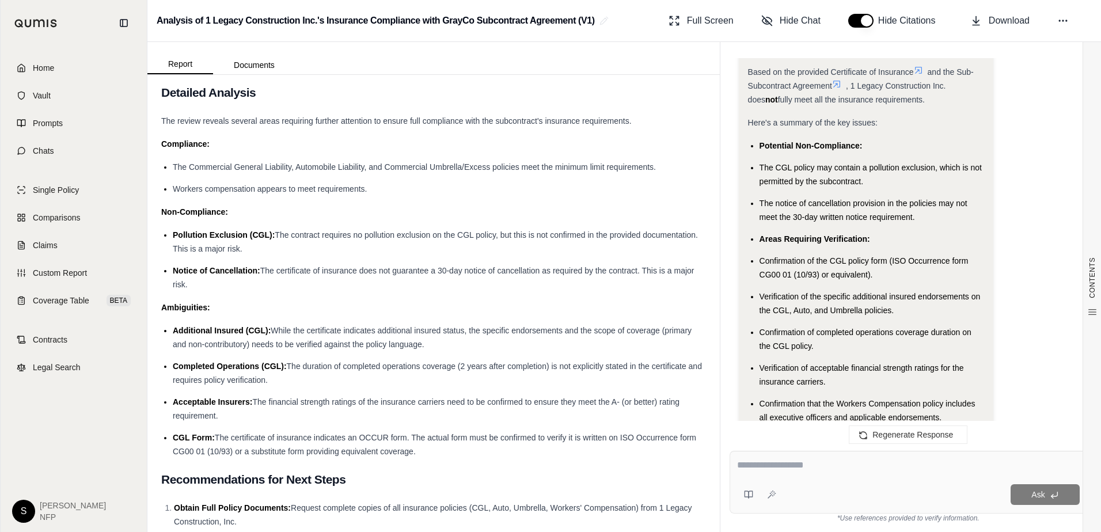
scroll to position [2952, 0]
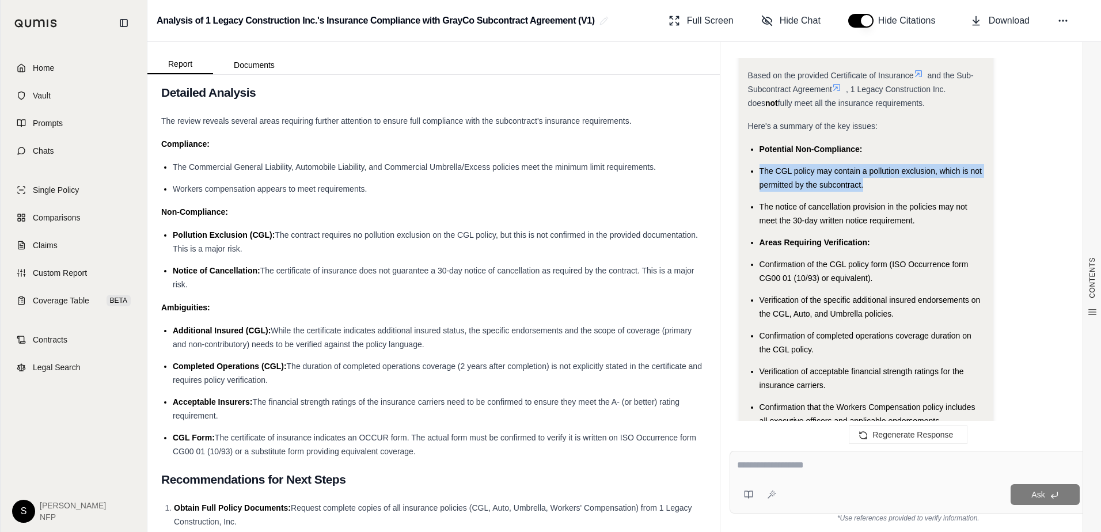
drag, startPoint x: 864, startPoint y: 200, endPoint x: 760, endPoint y: 186, distance: 105.1
click at [760, 186] on li "The CGL policy may contain a pollution exclusion, which is not permitted by the…" at bounding box center [872, 178] width 225 height 28
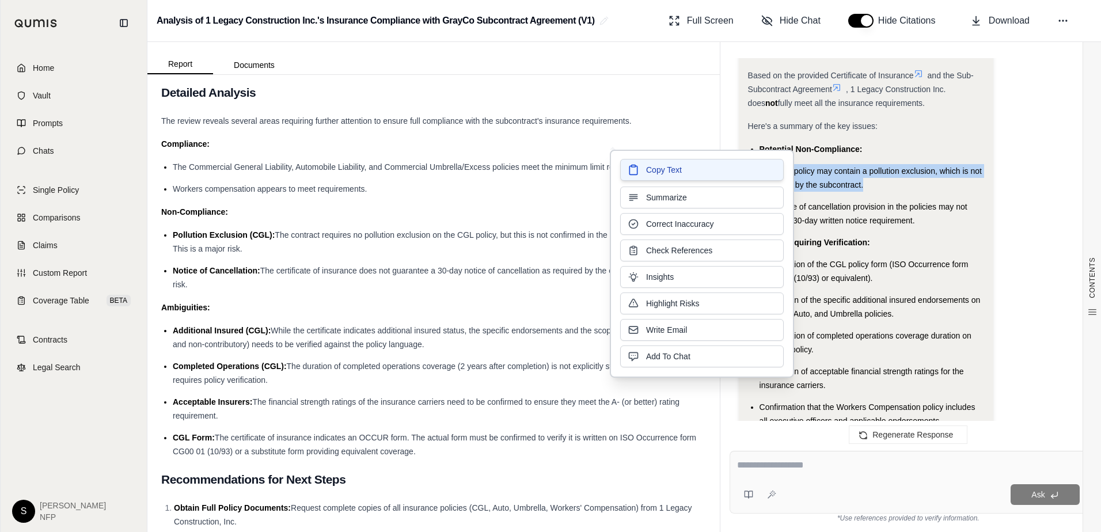
drag, startPoint x: 760, startPoint y: 186, endPoint x: 738, endPoint y: 171, distance: 27.0
click at [738, 171] on button "Copy Text" at bounding box center [702, 170] width 164 height 22
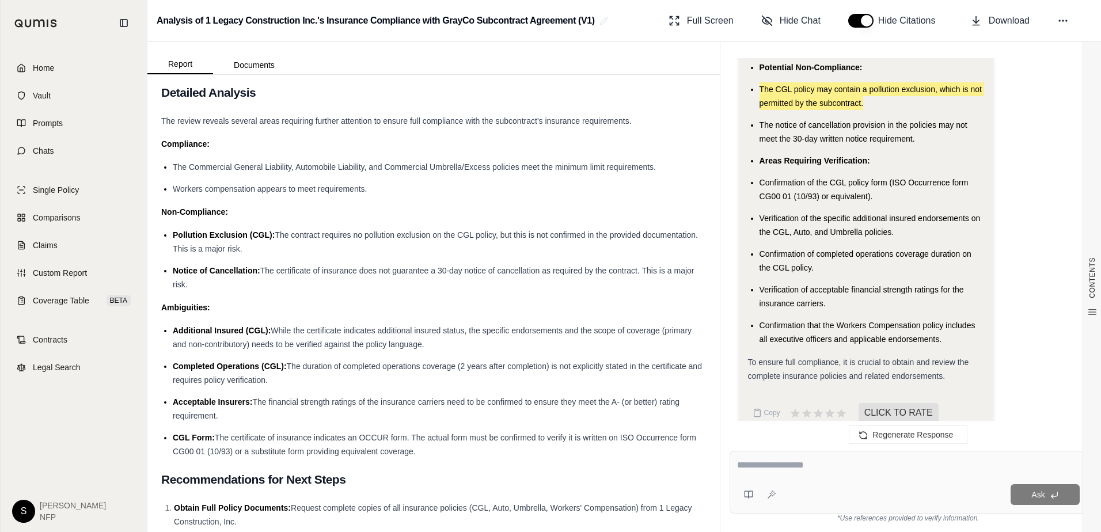
scroll to position [2894, 0]
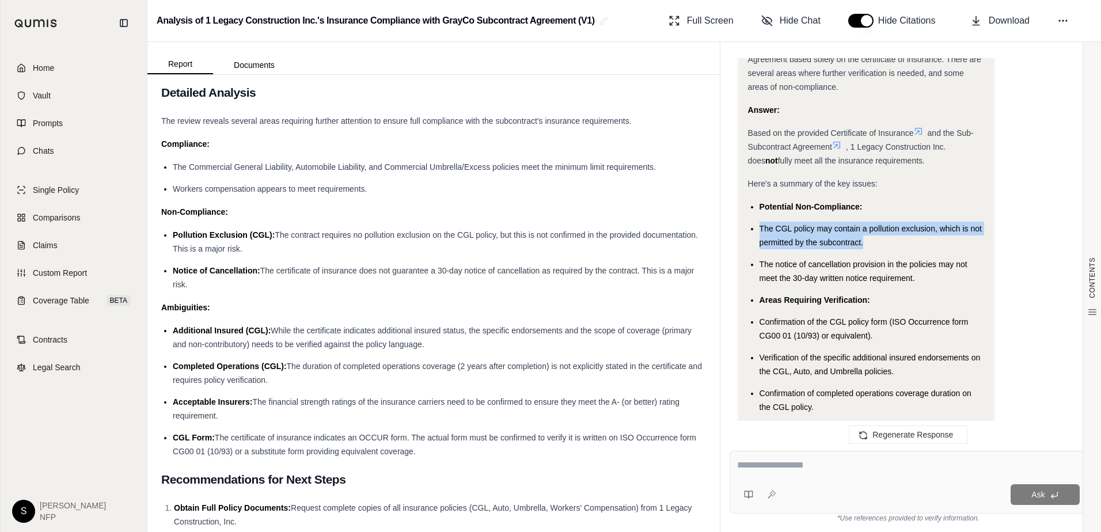
drag, startPoint x: 747, startPoint y: 147, endPoint x: 897, endPoint y: 175, distance: 152.3
click at [897, 168] on div "Based on the provided Certificate of Insurance and the Sub-Subcontract Agreemen…" at bounding box center [866, 146] width 236 height 41
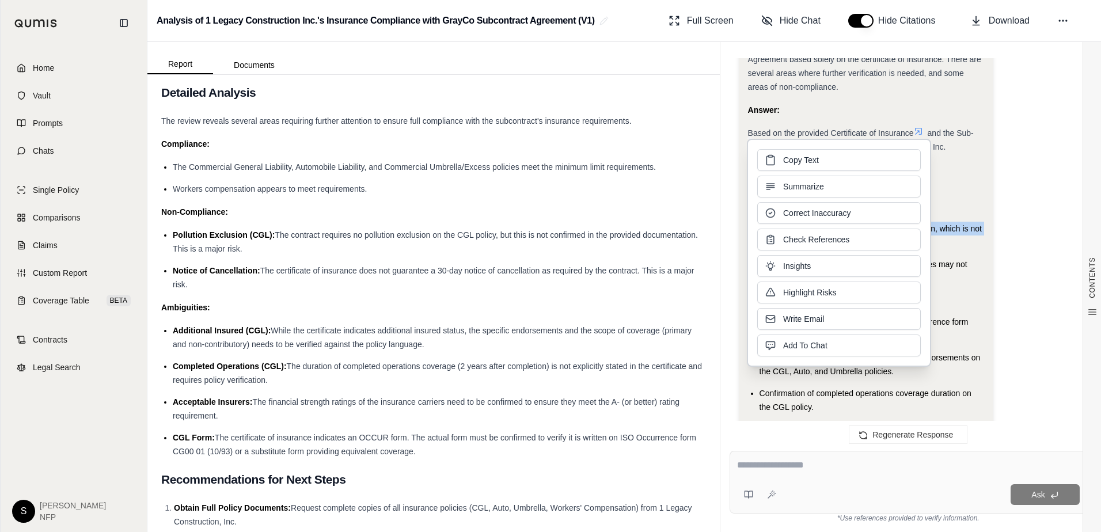
drag, startPoint x: 799, startPoint y: 158, endPoint x: 791, endPoint y: 157, distance: 8.1
click at [791, 157] on span "Copy Text" at bounding box center [801, 160] width 36 height 12
